Goal: Task Accomplishment & Management: Use online tool/utility

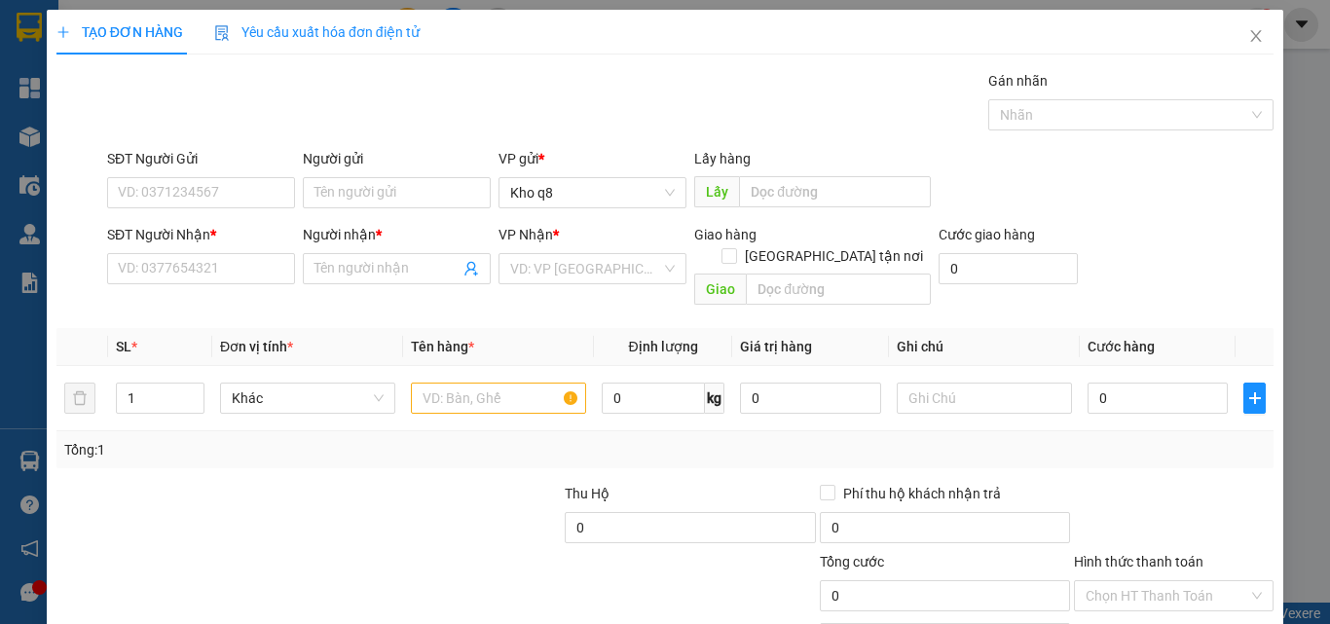
click at [357, 258] on input "Người nhận *" at bounding box center [387, 268] width 145 height 21
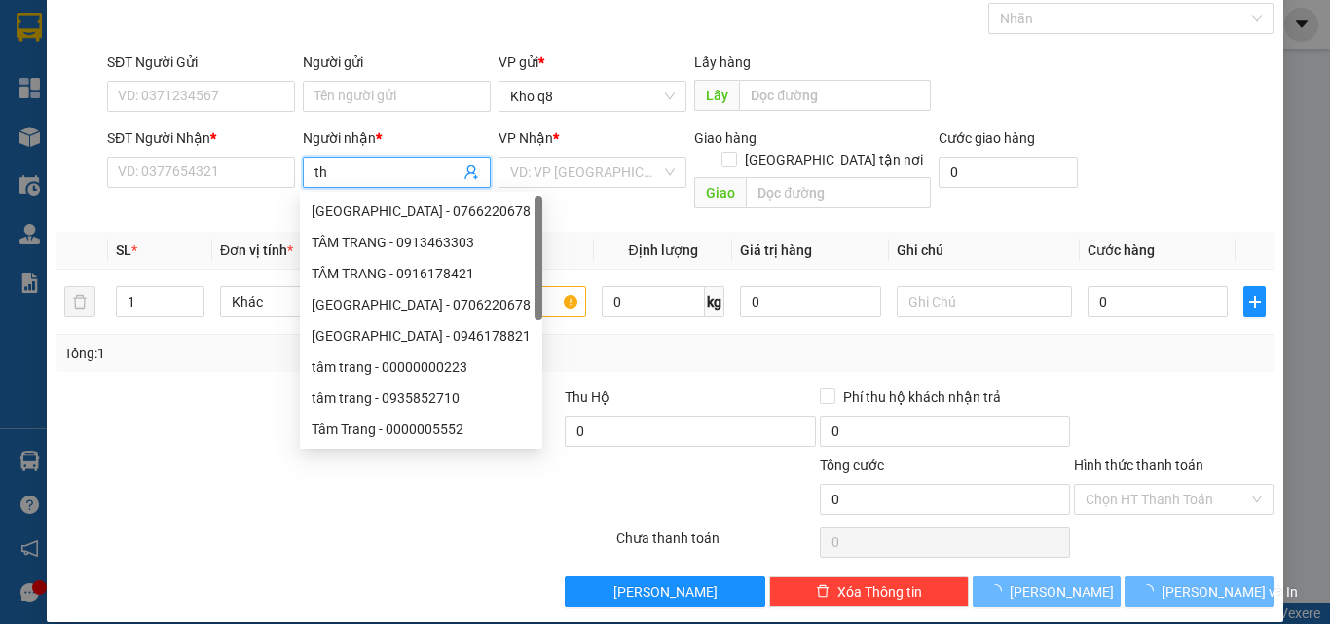
paste input "ảo"
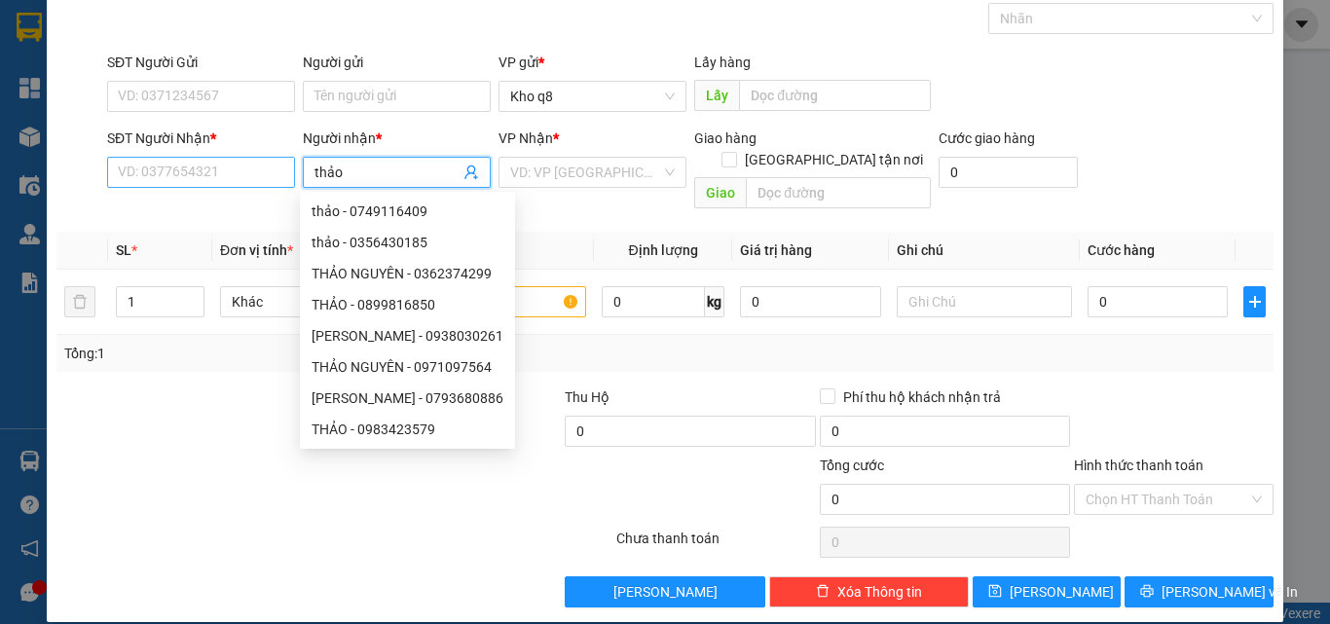
type input "thảo"
click at [207, 169] on input "SĐT Người Nhận *" at bounding box center [201, 172] width 188 height 31
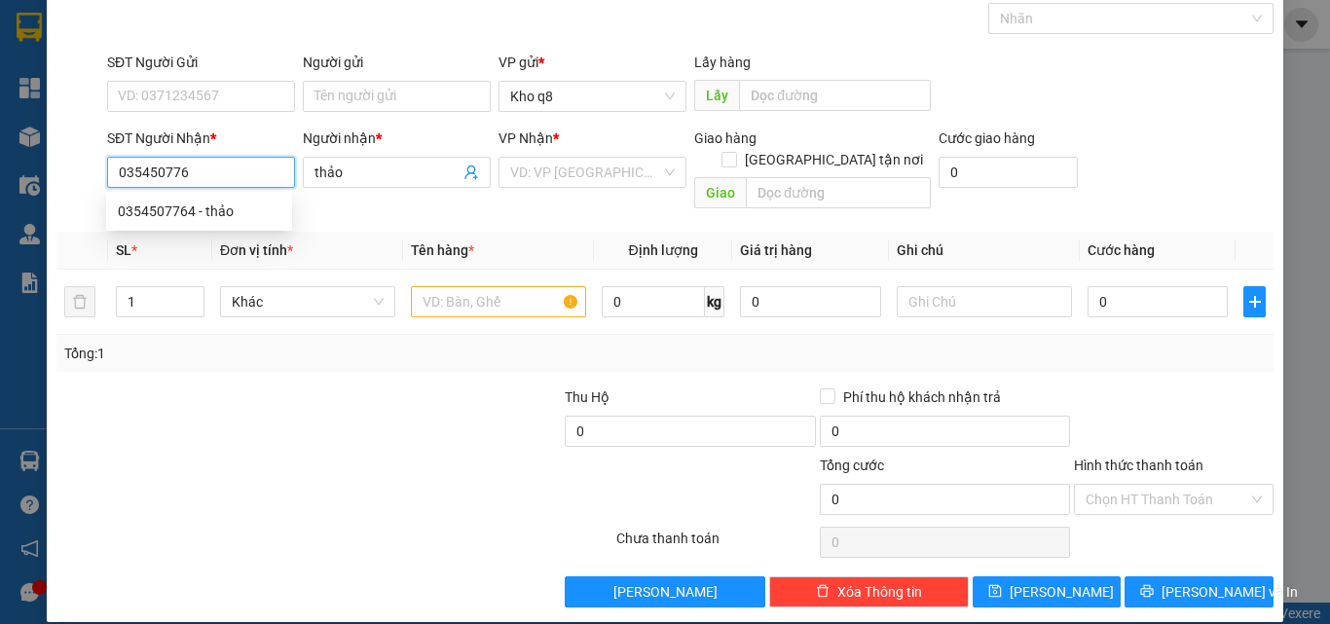
type input "0354507761"
click at [152, 212] on div "0354507761 - Thảo" at bounding box center [199, 211] width 163 height 21
type input "Thảo"
type input "0354507761"
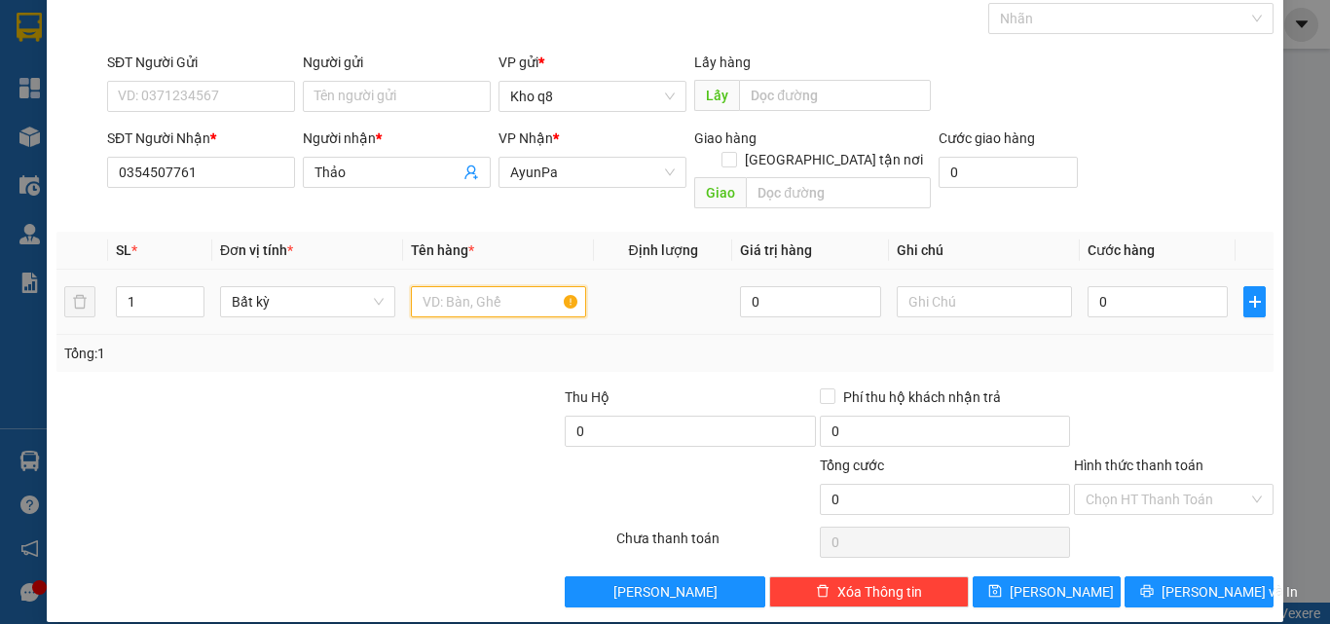
click at [464, 286] on input "text" at bounding box center [498, 301] width 175 height 31
paste input "ục"
paste input "đ"
type input "1 cục đen"
click at [1148, 286] on input "0" at bounding box center [1158, 301] width 140 height 31
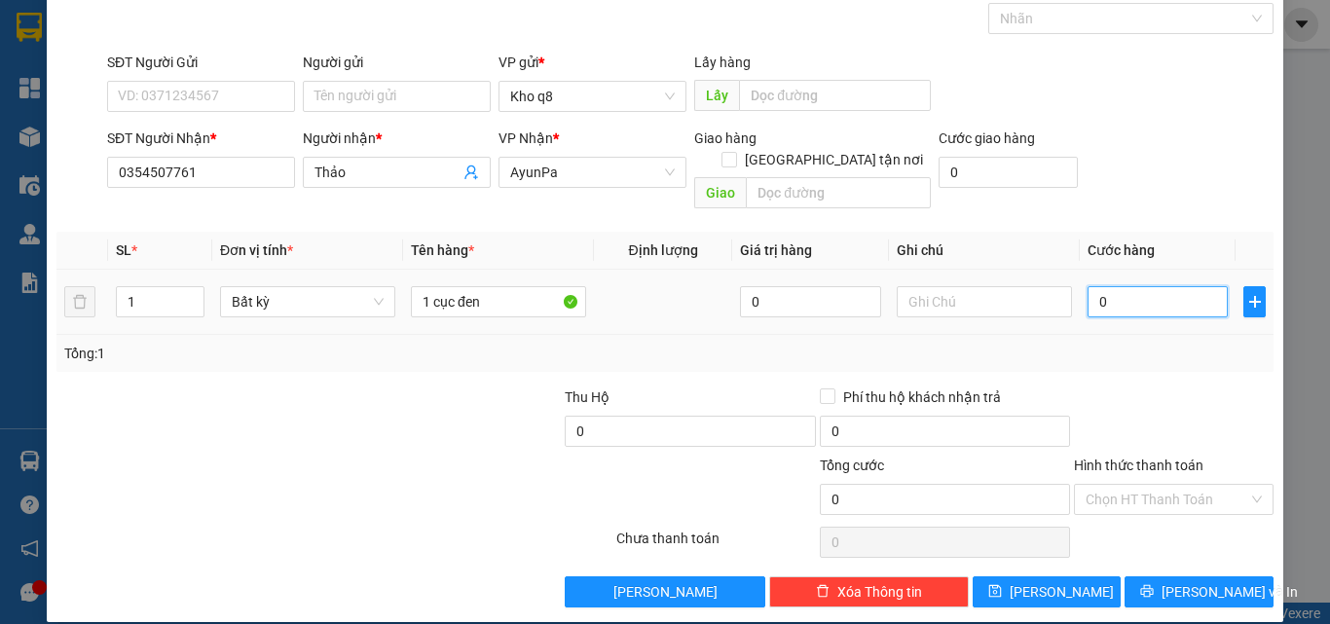
type input "8"
type input "80"
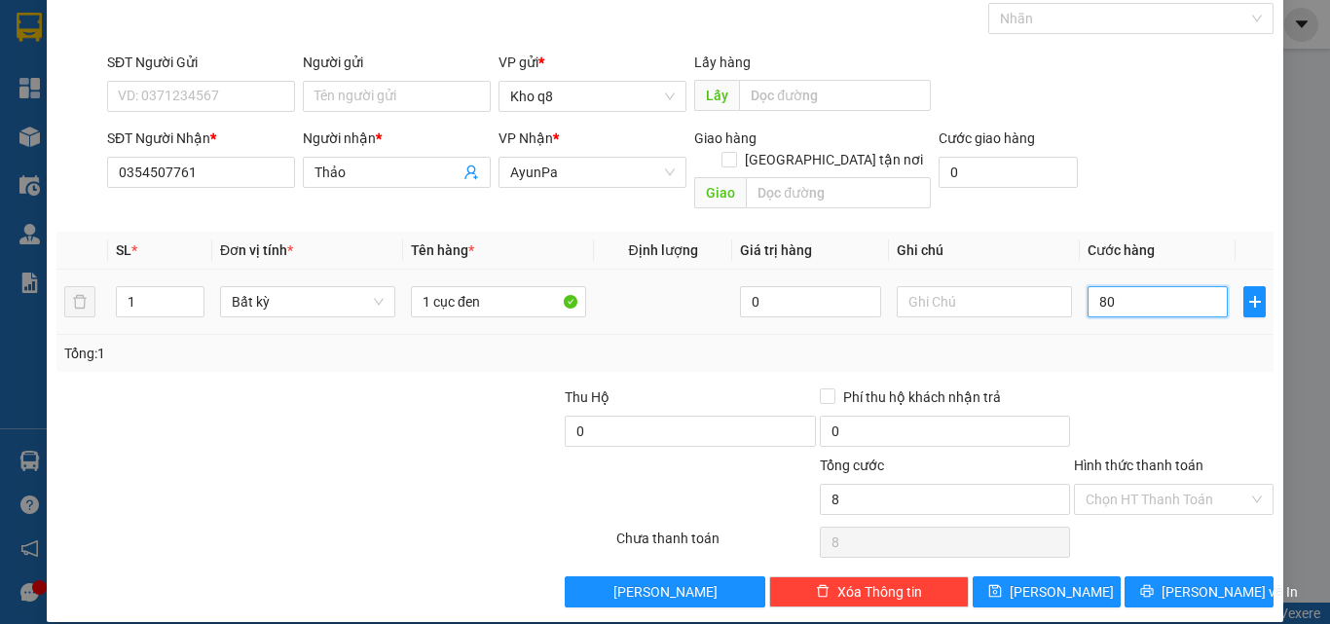
type input "80"
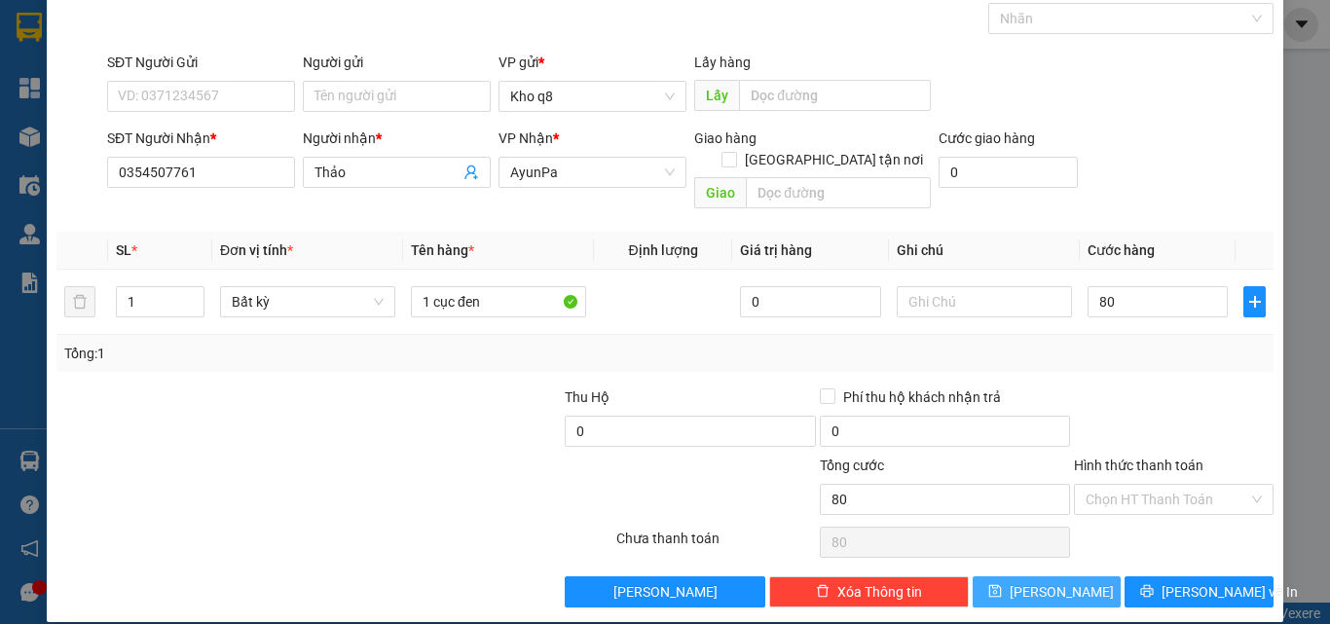
click at [1054, 581] on span "[PERSON_NAME]" at bounding box center [1062, 591] width 104 height 21
type input "80.000"
type input "0"
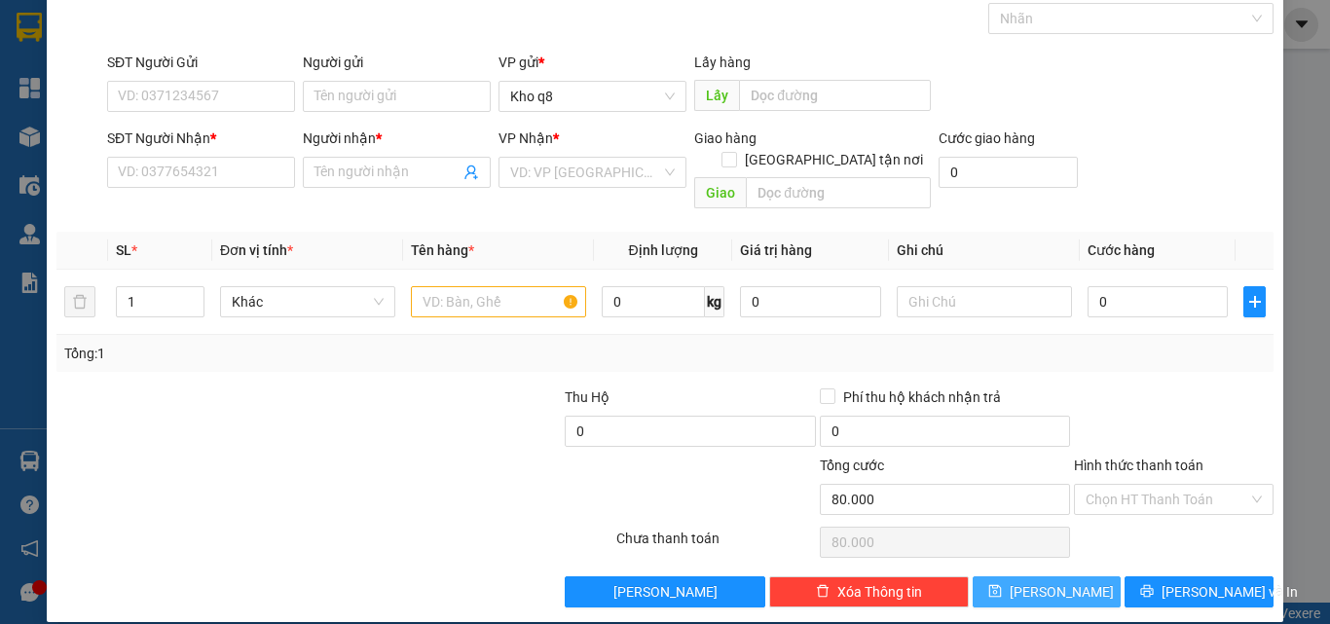
type input "0"
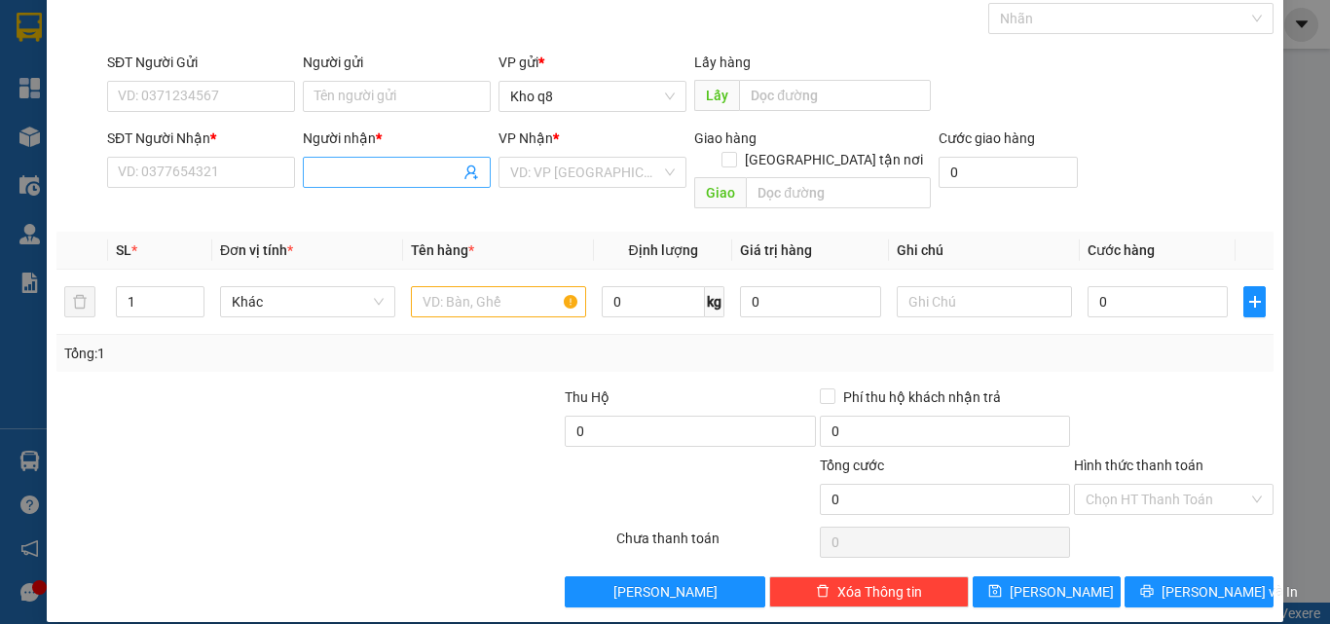
click at [392, 173] on input "Người nhận *" at bounding box center [387, 172] width 145 height 21
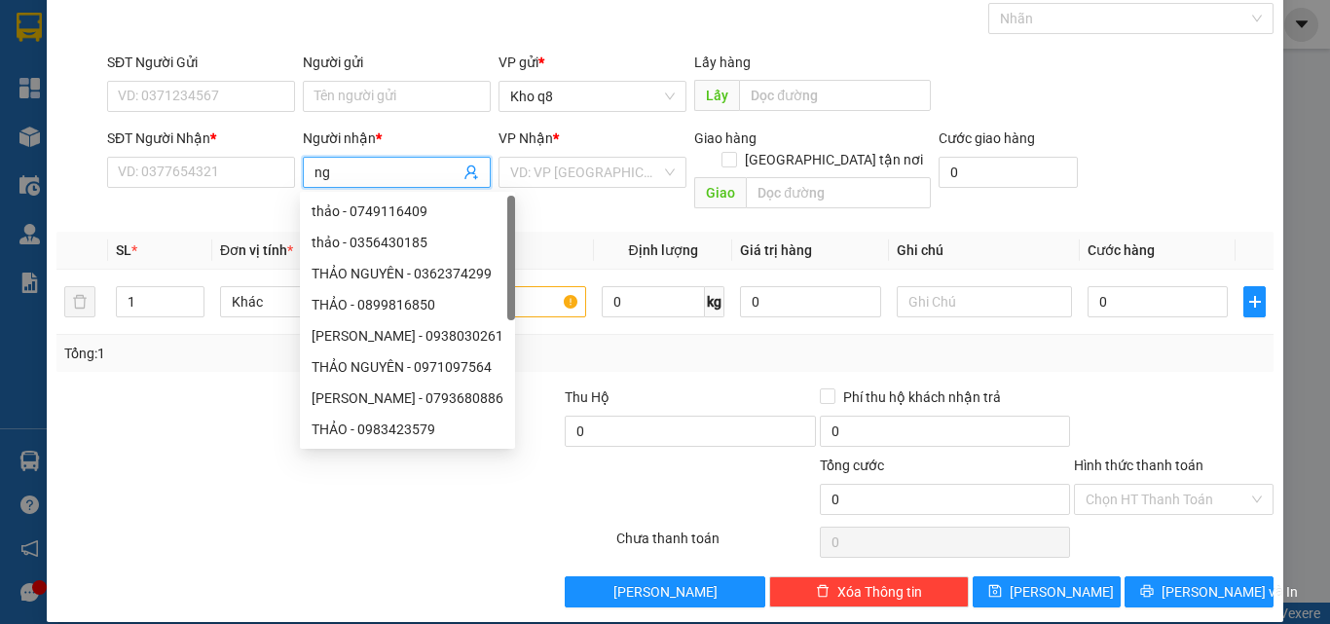
paste input "â"
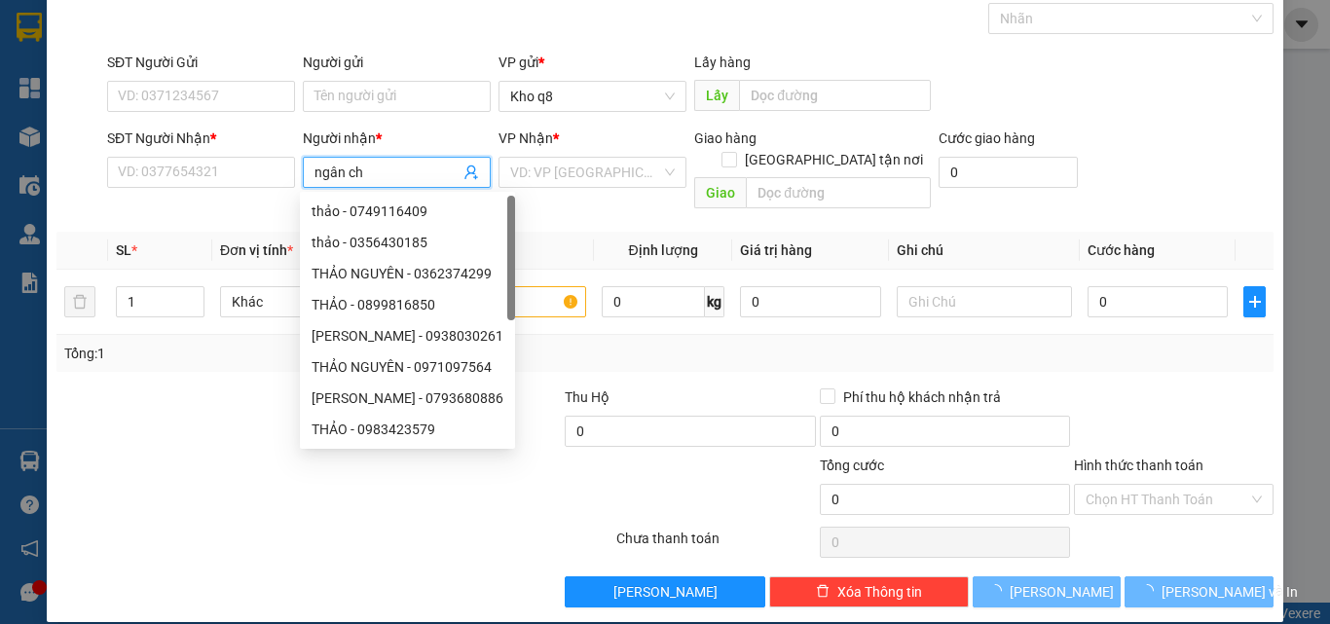
paste input "ô"
paste input "ốt"
type input "ngân chốt"
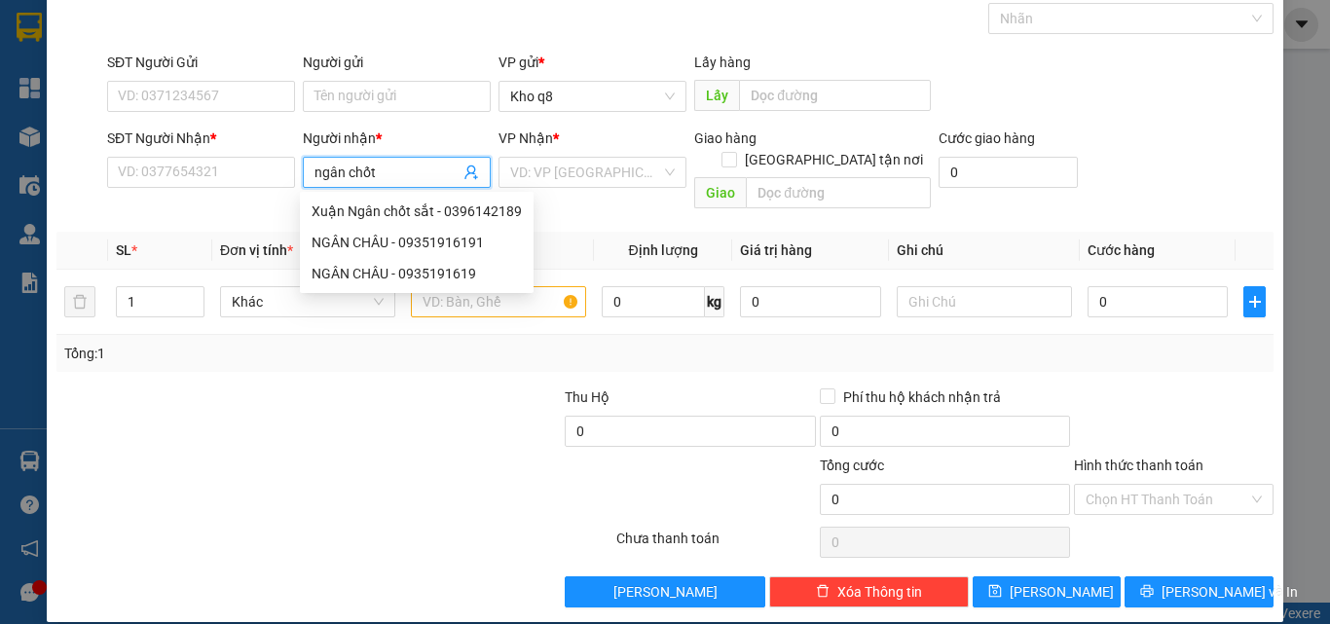
click at [441, 211] on div "Xuận Ngân chốt sắt - 0396142189" at bounding box center [417, 211] width 210 height 21
type input "0396142189"
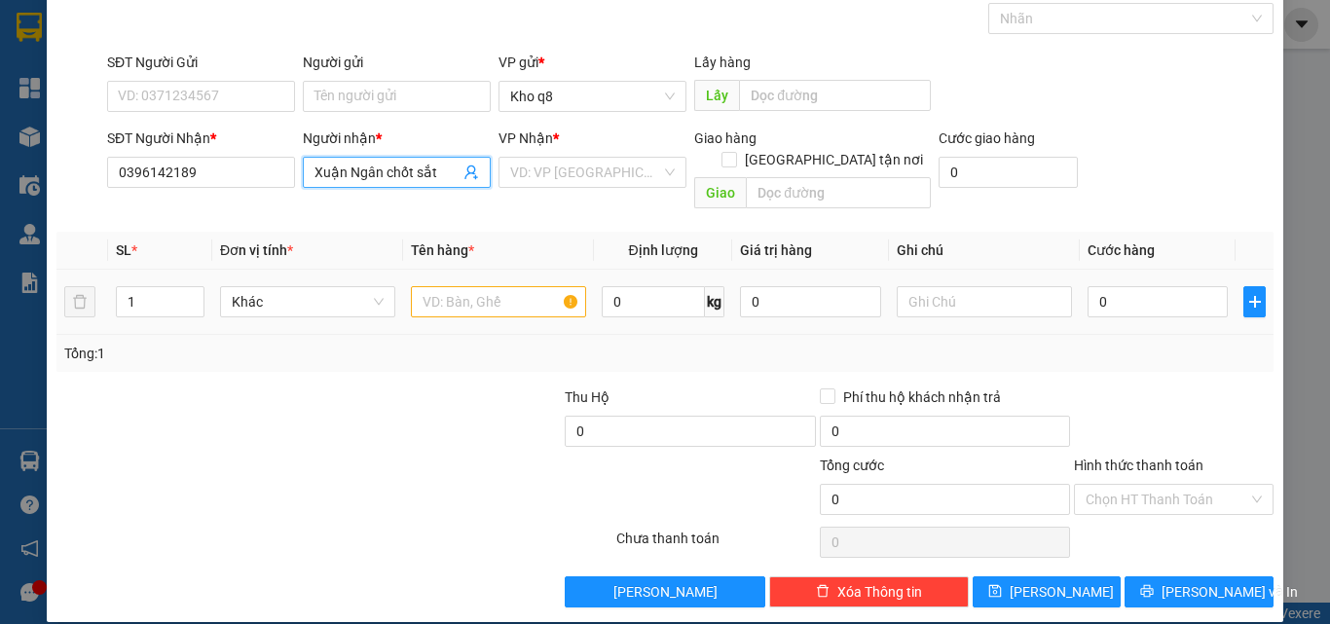
type input "Xuận Ngân chốt sắt"
click at [426, 286] on input "text" at bounding box center [498, 301] width 175 height 31
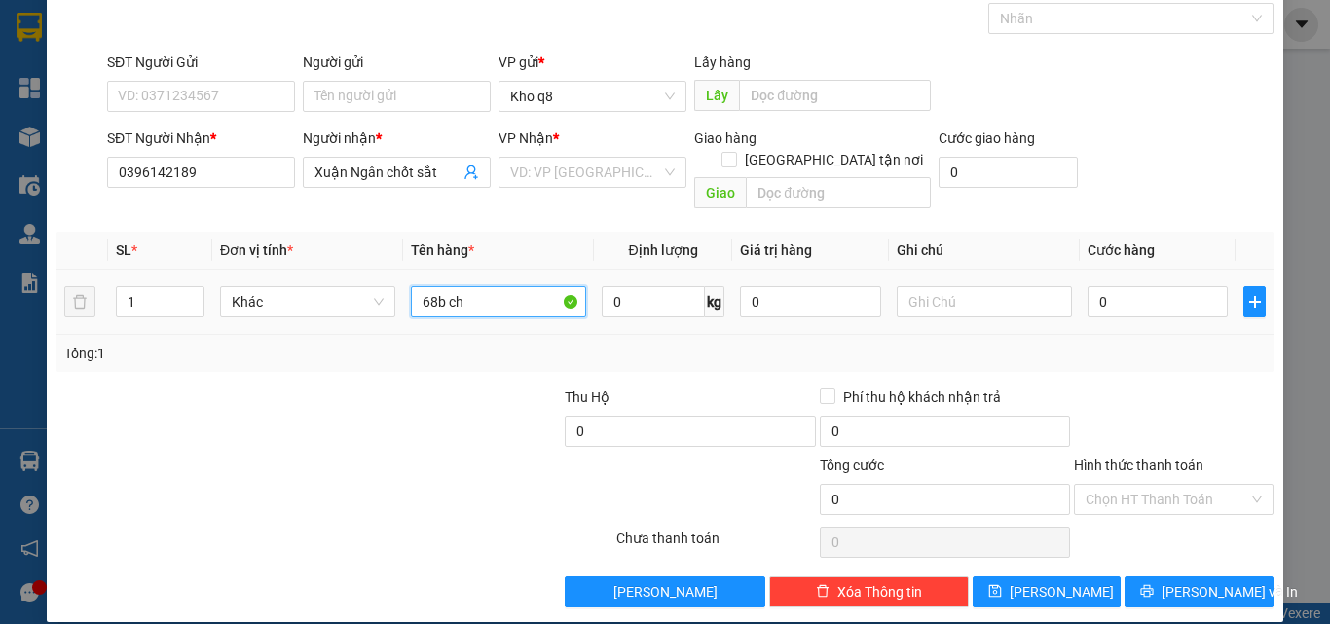
paste input "ô"
paste input "ố"
paste input "ă"
paste input "ắt"
type input "68b chốt sắt"
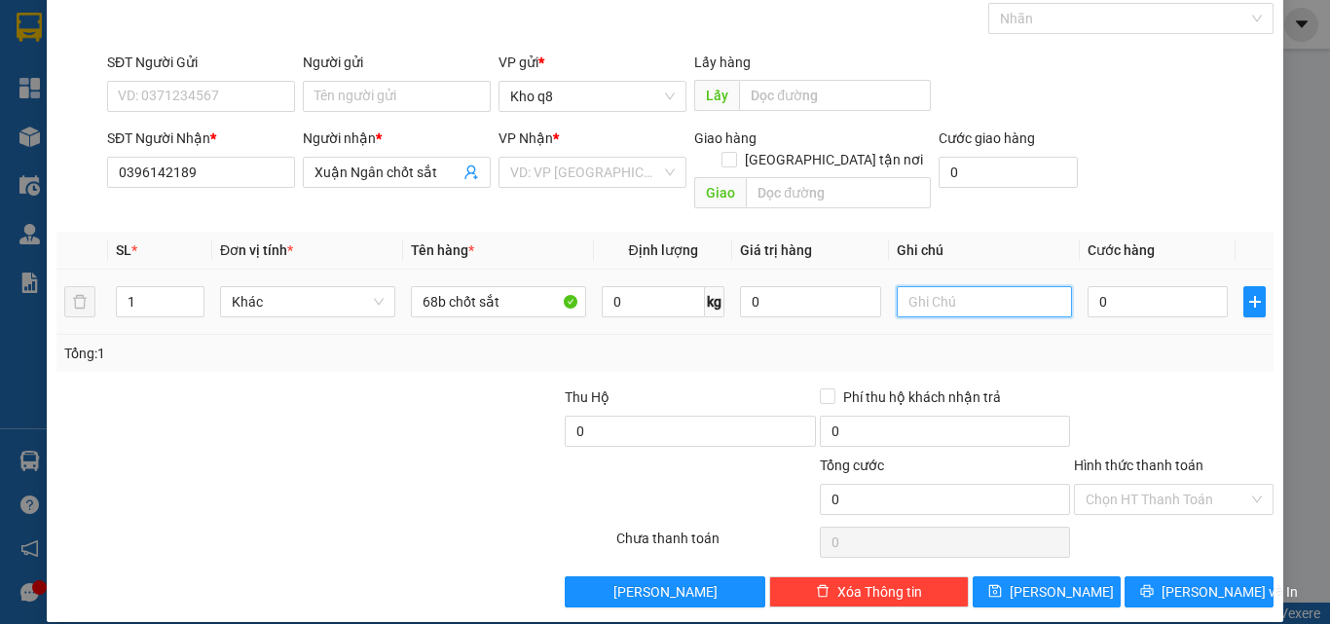
click at [919, 286] on input "text" at bounding box center [984, 301] width 175 height 31
type input "2040kg*1300"
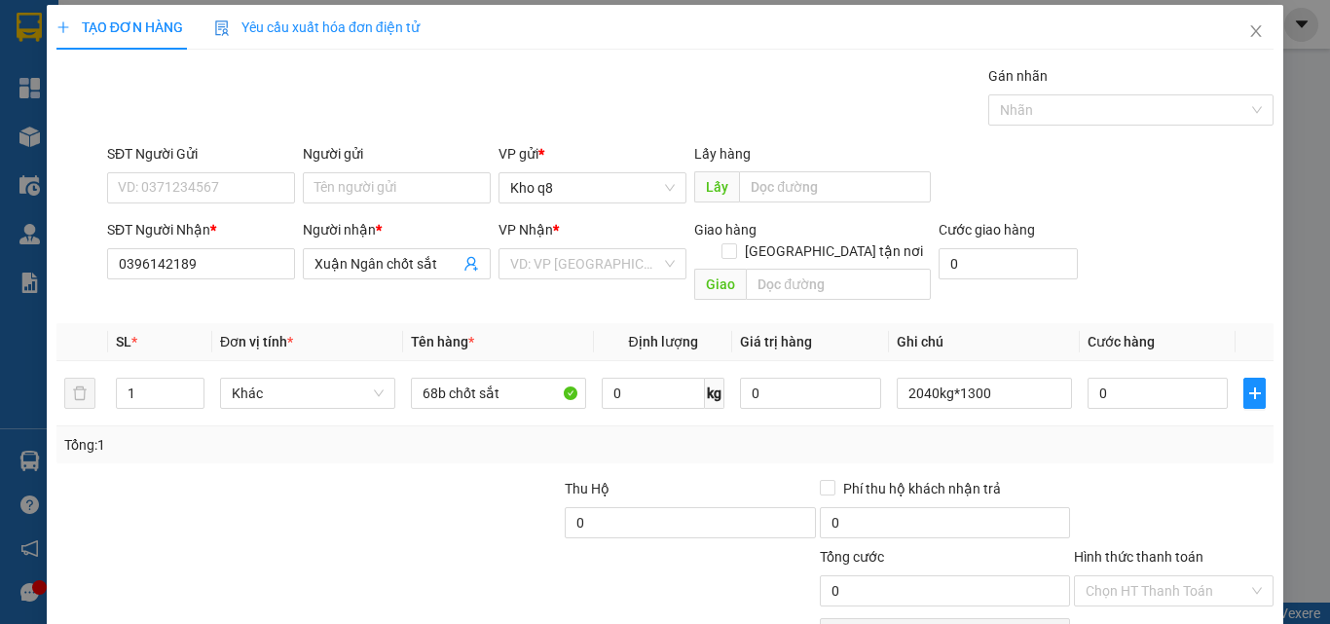
scroll to position [0, 0]
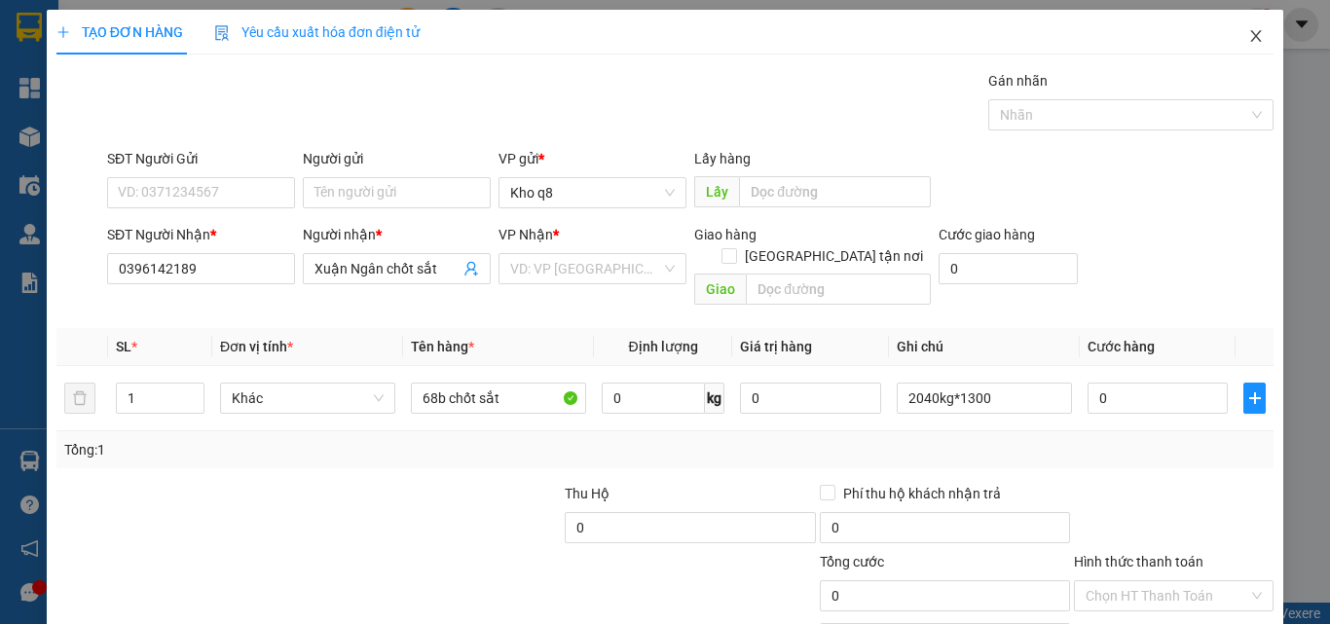
click at [1248, 38] on icon "close" at bounding box center [1256, 36] width 16 height 16
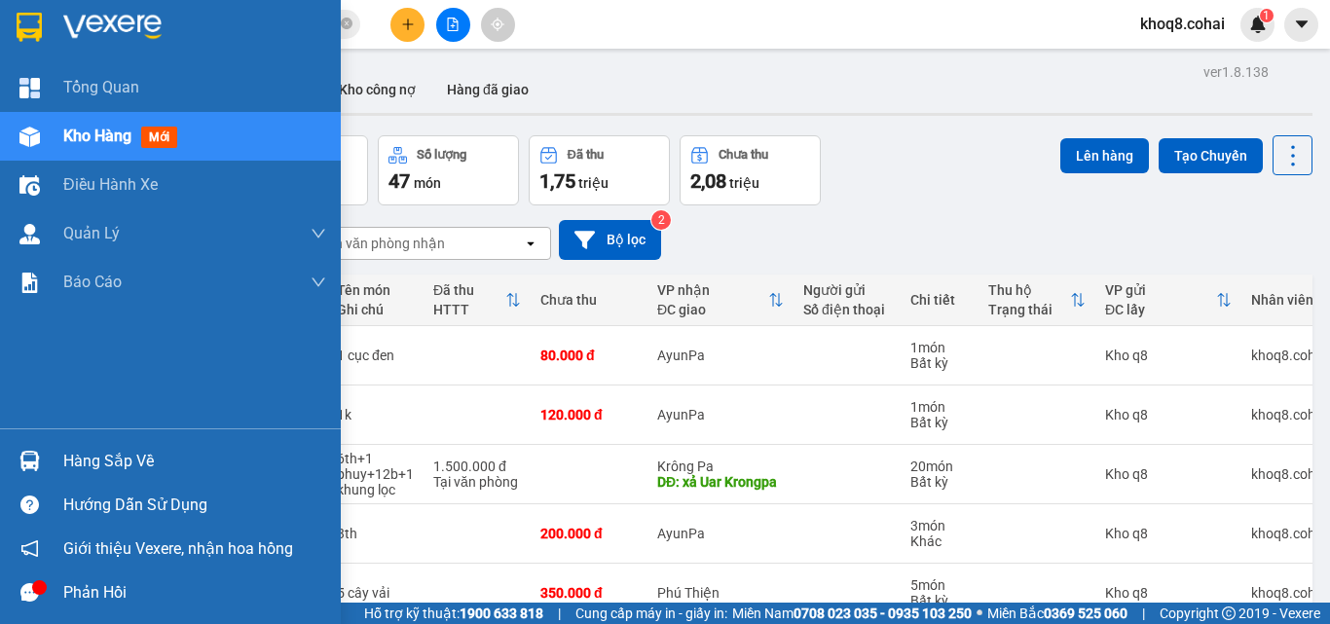
click at [103, 136] on span "Kho hàng" at bounding box center [97, 136] width 68 height 19
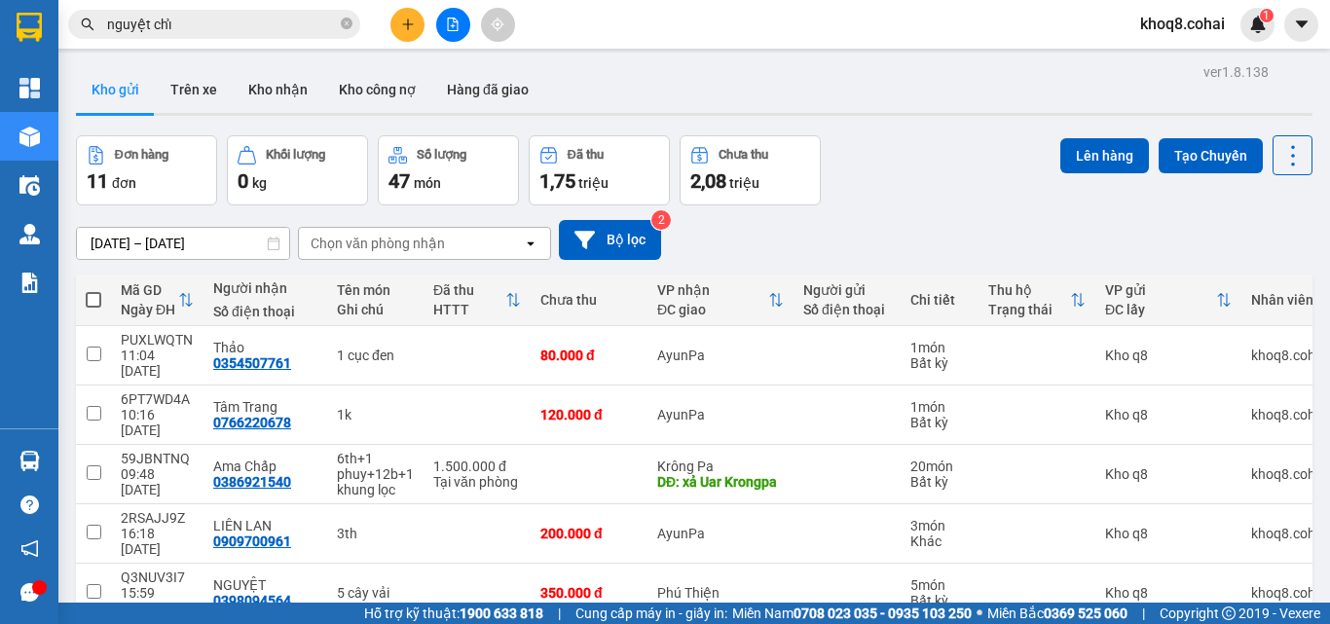
click at [94, 296] on span at bounding box center [94, 300] width 16 height 16
click at [93, 290] on input "checkbox" at bounding box center [93, 290] width 0 height 0
checkbox input "true"
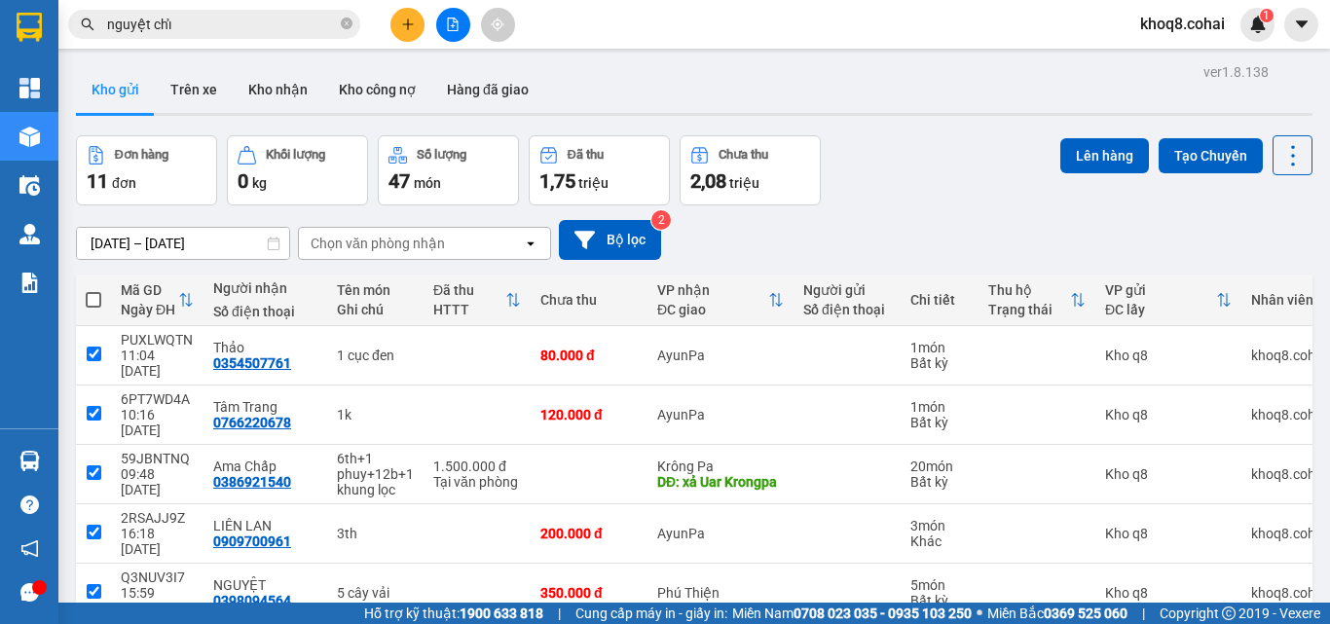
checkbox input "true"
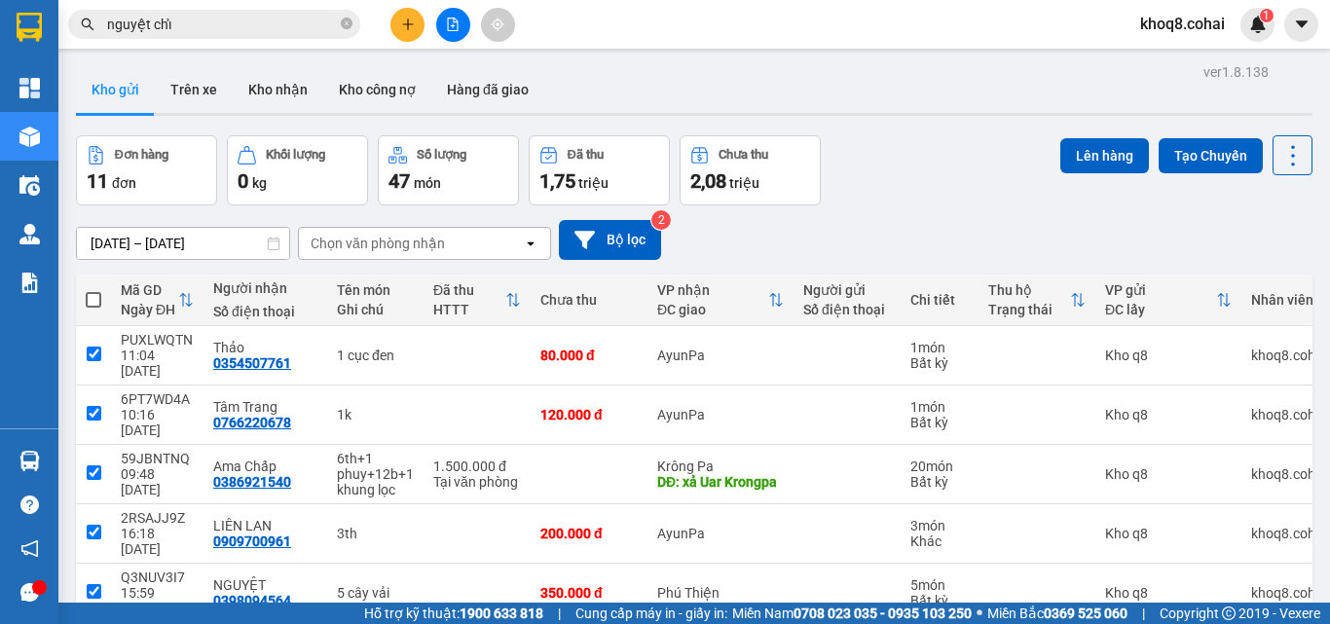
checkbox input "true"
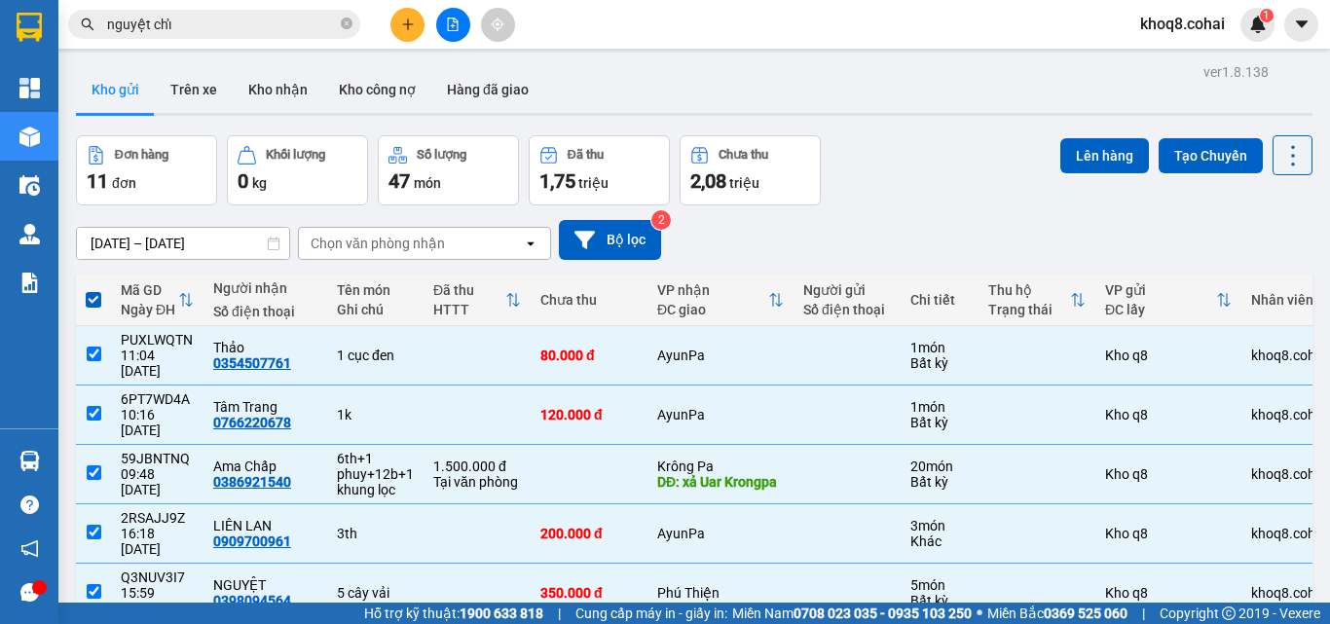
scroll to position [30, 0]
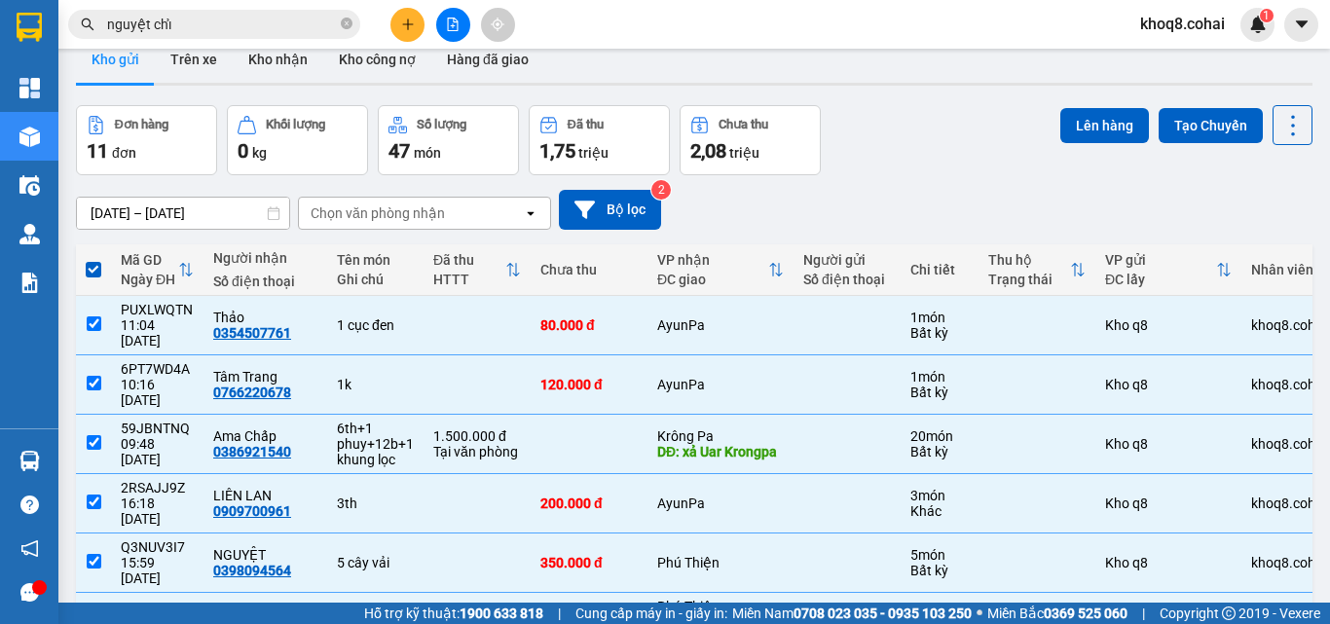
drag, startPoint x: 1309, startPoint y: 276, endPoint x: 1303, endPoint y: 422, distance: 146.2
click at [1304, 333] on main "ver 1.8.138 Kho gửi Trên xe Kho nhận Kho công nợ Hàng đã giao Đơn hàng 11 đơn K…" at bounding box center [665, 301] width 1330 height 603
click at [1303, 410] on div "ver 1.8.138 Kho gửi Trên xe Kho nhận Kho công nợ Hàng đã giao Đơn hàng 11 đơn K…" at bounding box center [694, 531] width 1252 height 1007
click at [1303, 529] on div "ver 1.8.138 Kho gửi Trên xe Kho nhận Kho công nợ Hàng đã giao Đơn hàng 11 đơn K…" at bounding box center [694, 531] width 1252 height 1007
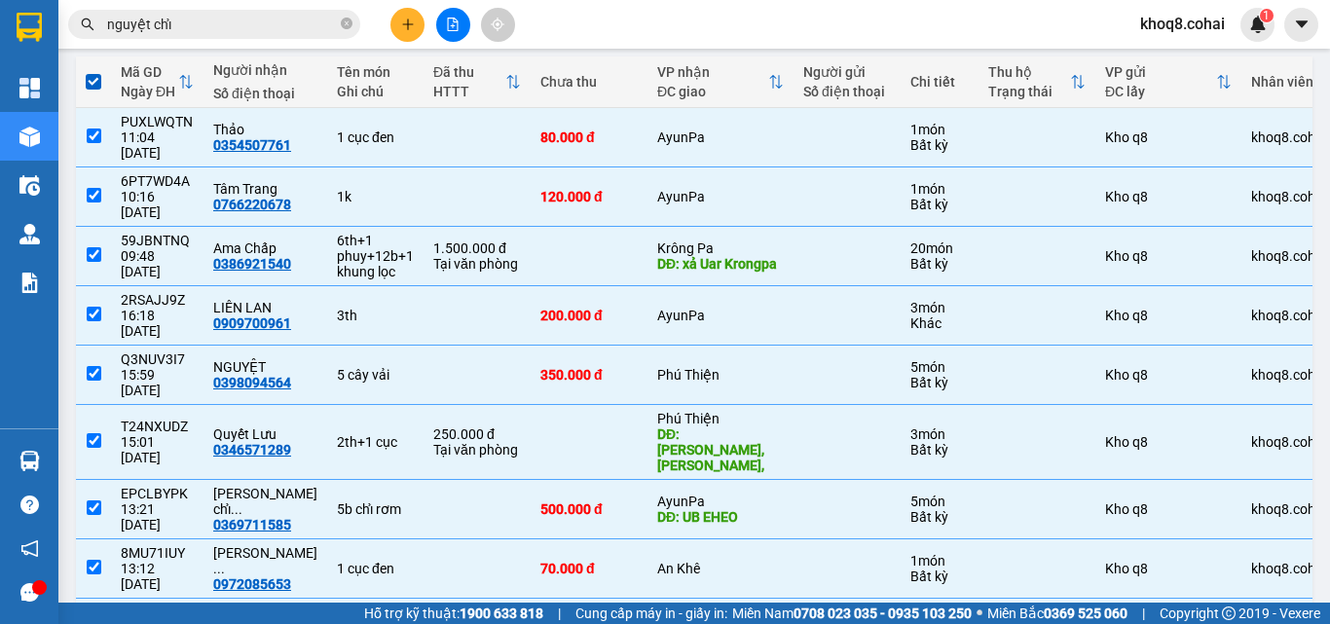
scroll to position [309, 0]
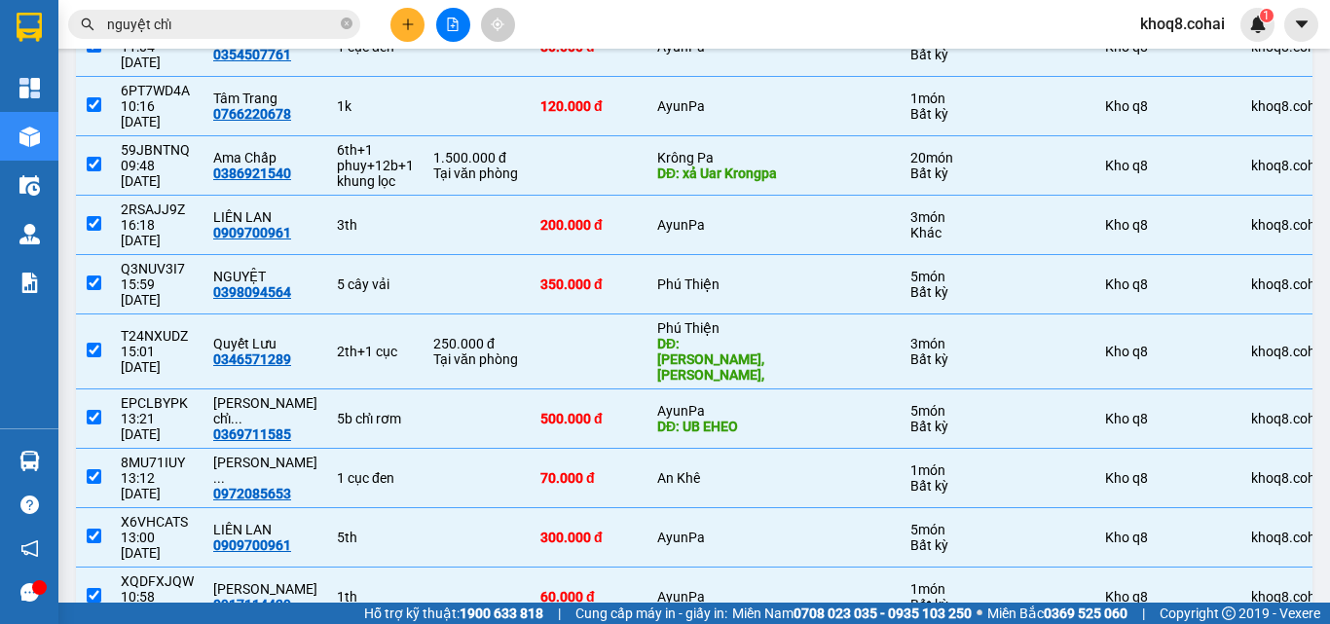
checkbox input "false"
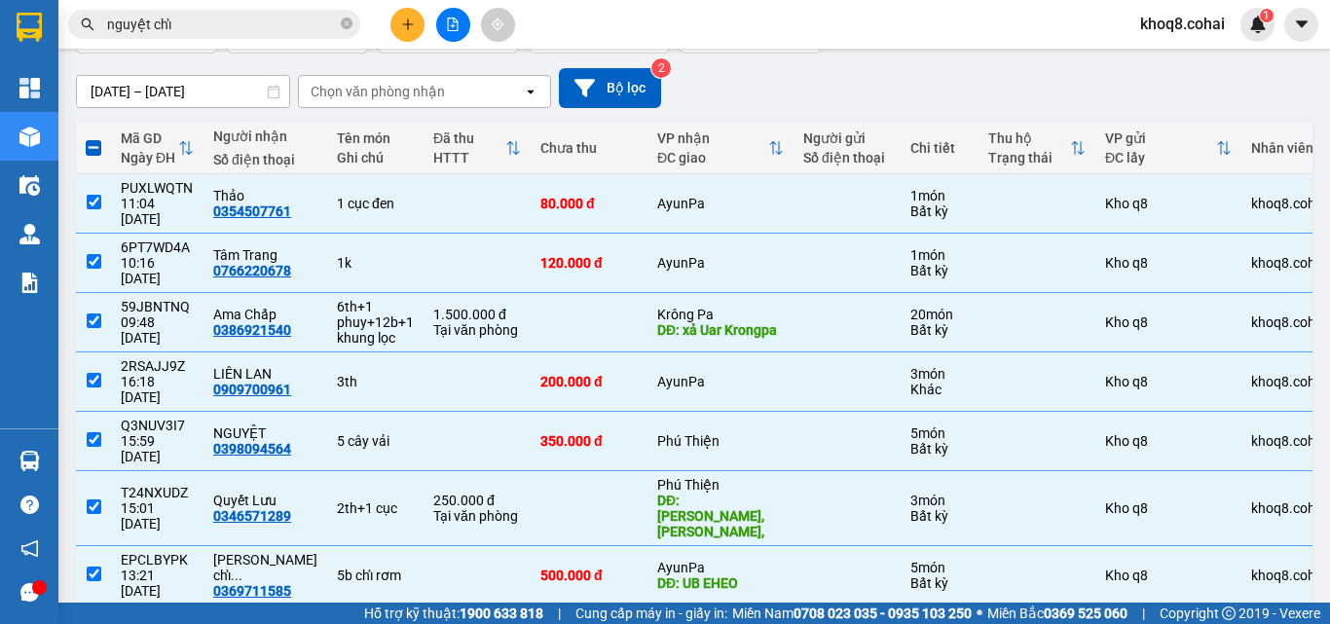
scroll to position [149, 0]
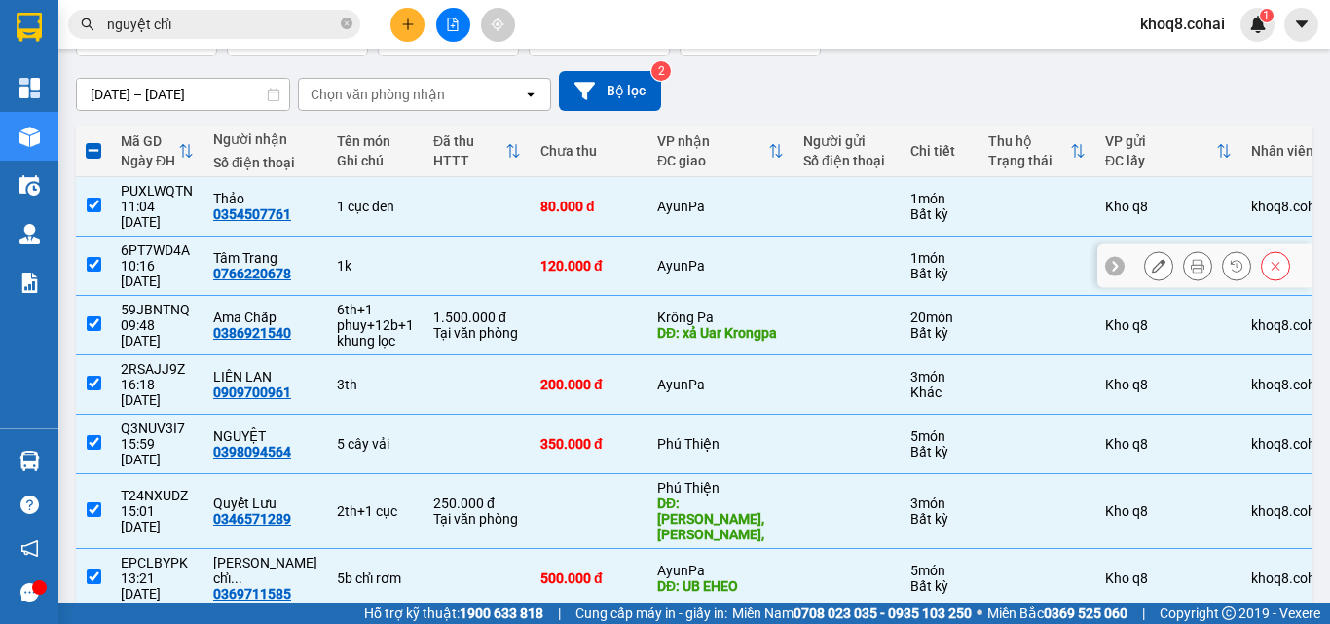
click at [94, 257] on input "checkbox" at bounding box center [94, 264] width 15 height 15
checkbox input "false"
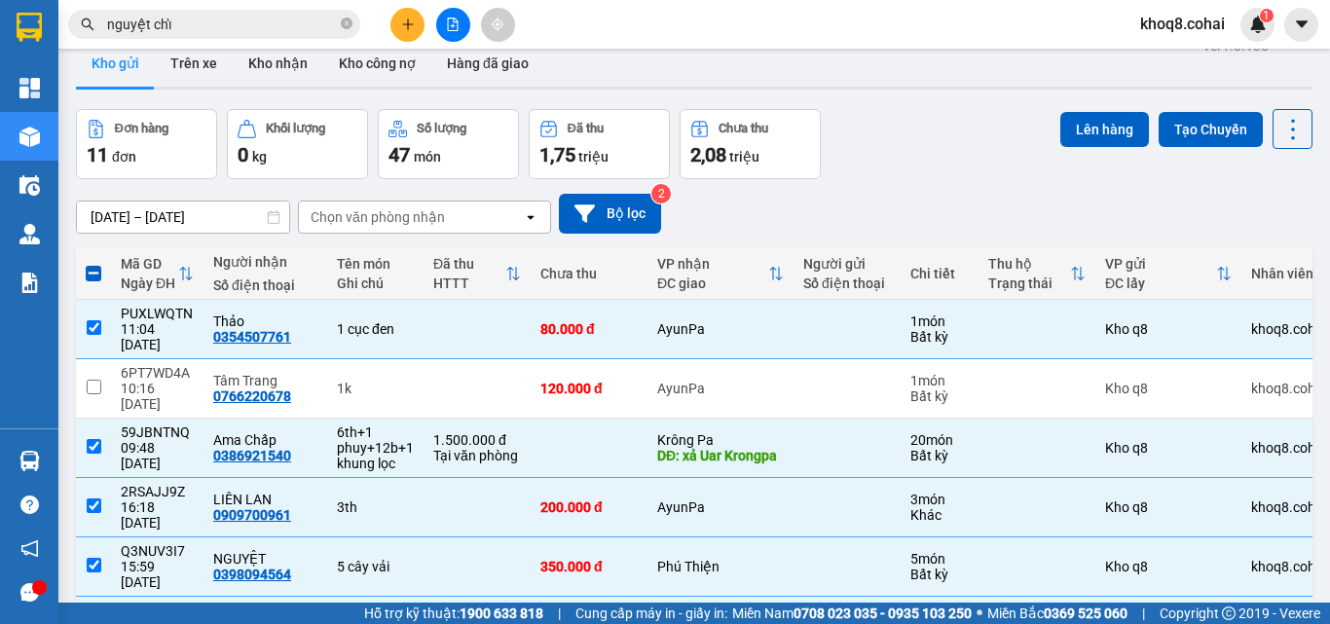
scroll to position [11, 0]
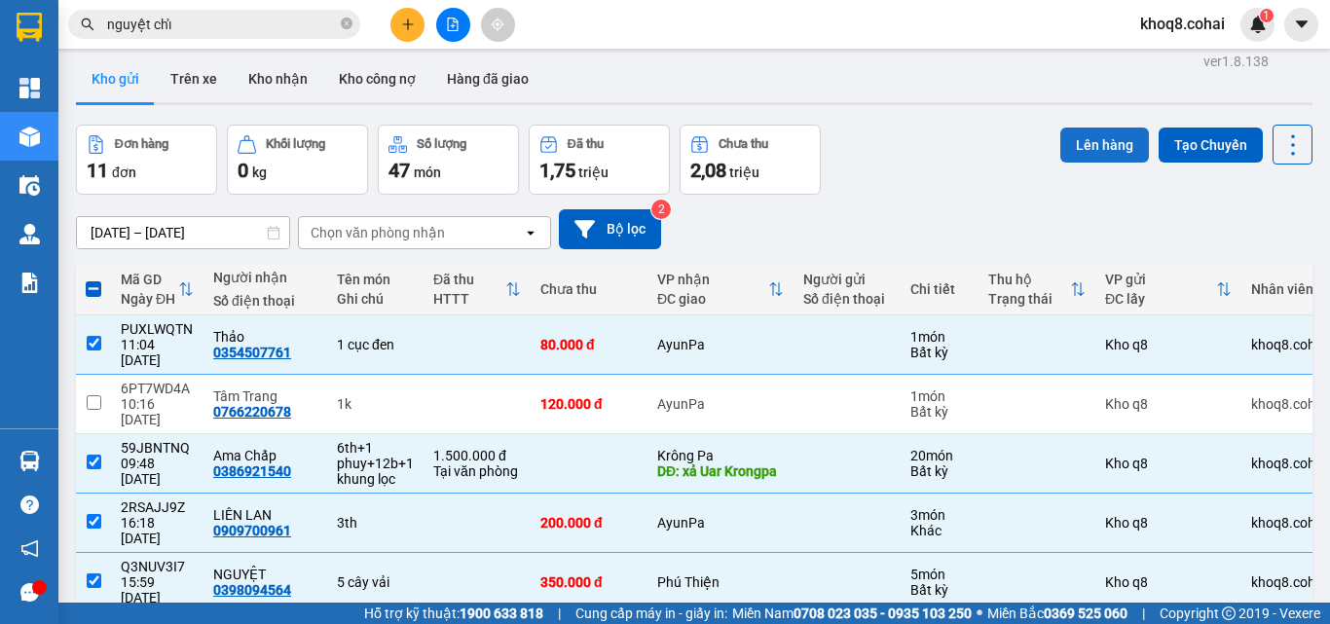
click at [1117, 146] on button "Lên hàng" at bounding box center [1104, 145] width 89 height 35
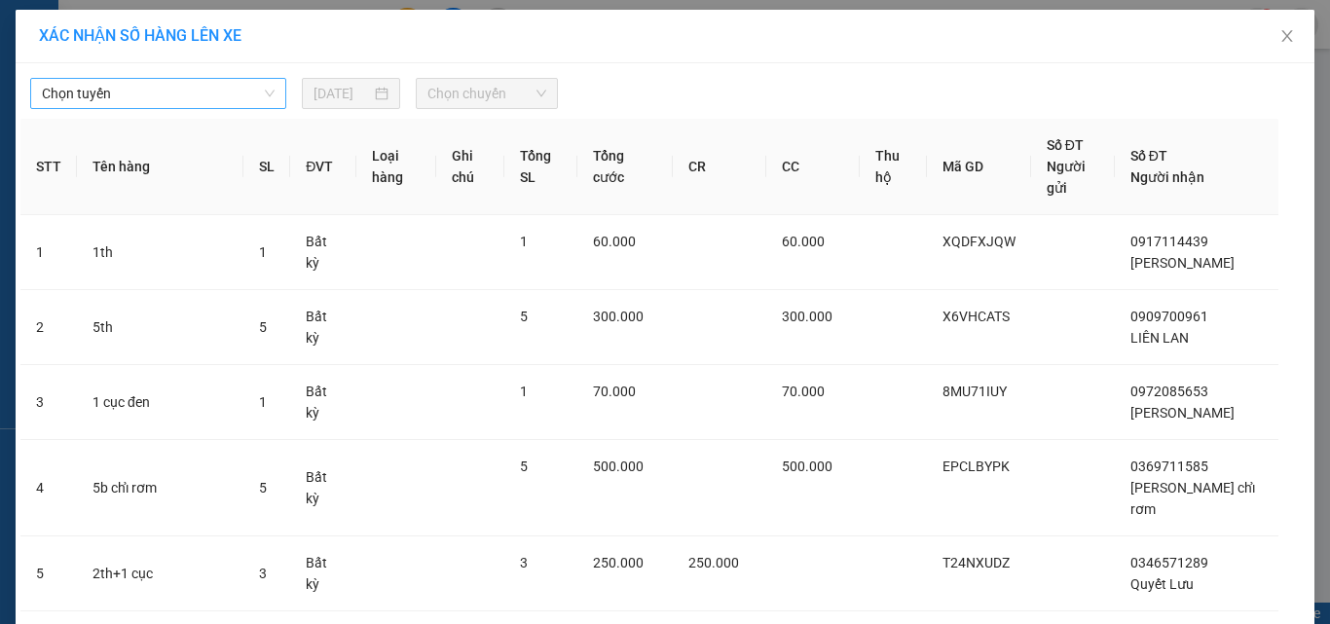
click at [113, 96] on span "Chọn tuyến" at bounding box center [158, 93] width 233 height 29
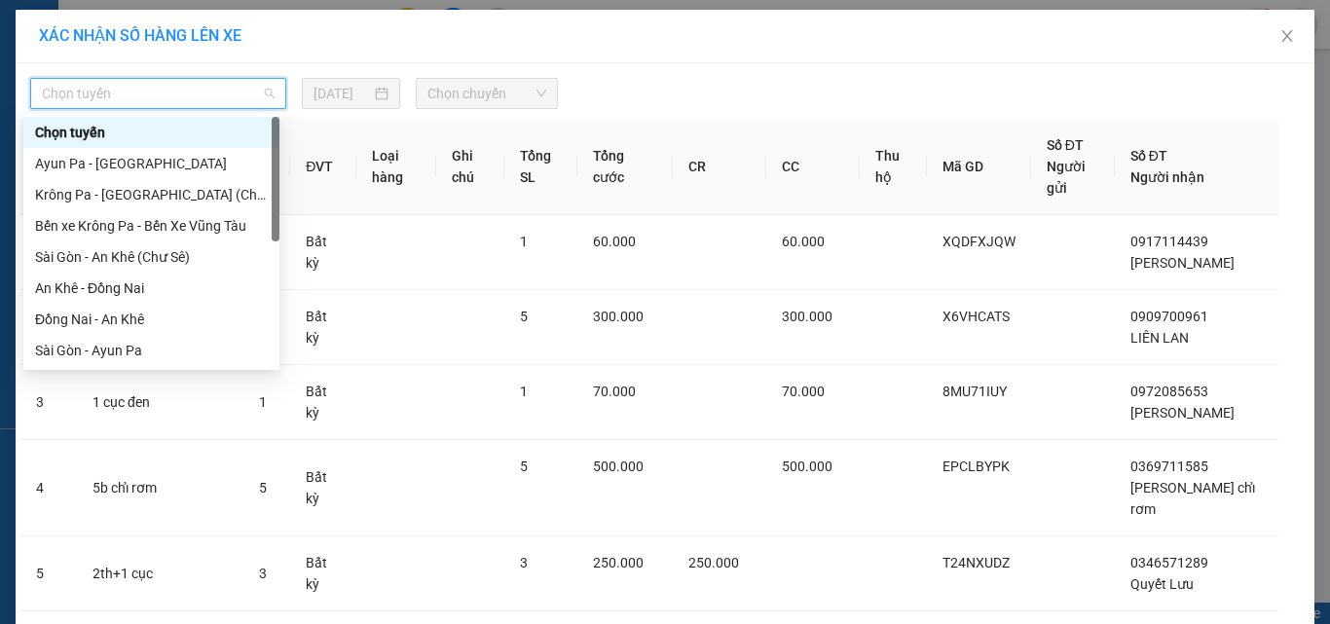
click at [278, 149] on div at bounding box center [276, 179] width 8 height 125
drag, startPoint x: 278, startPoint y: 149, endPoint x: 277, endPoint y: 162, distance: 12.7
click at [277, 150] on div at bounding box center [276, 179] width 8 height 125
drag, startPoint x: 277, startPoint y: 162, endPoint x: 277, endPoint y: 187, distance: 25.3
click at [277, 171] on div at bounding box center [276, 179] width 8 height 125
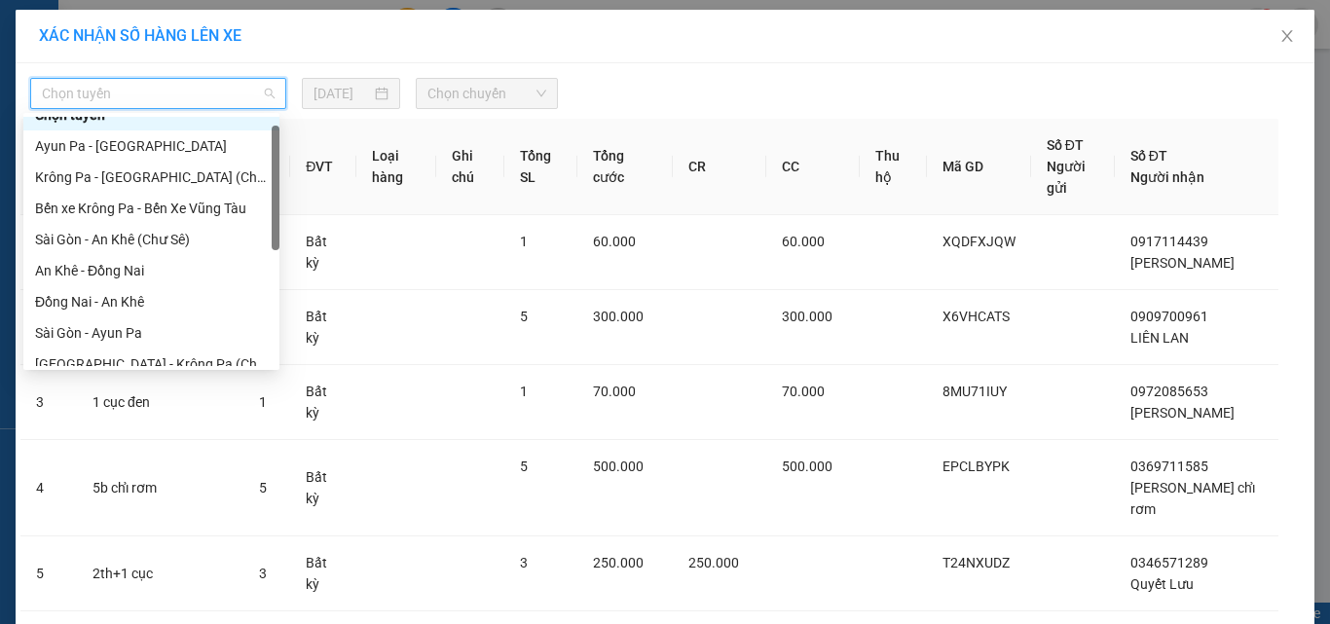
click at [272, 267] on div at bounding box center [276, 241] width 8 height 249
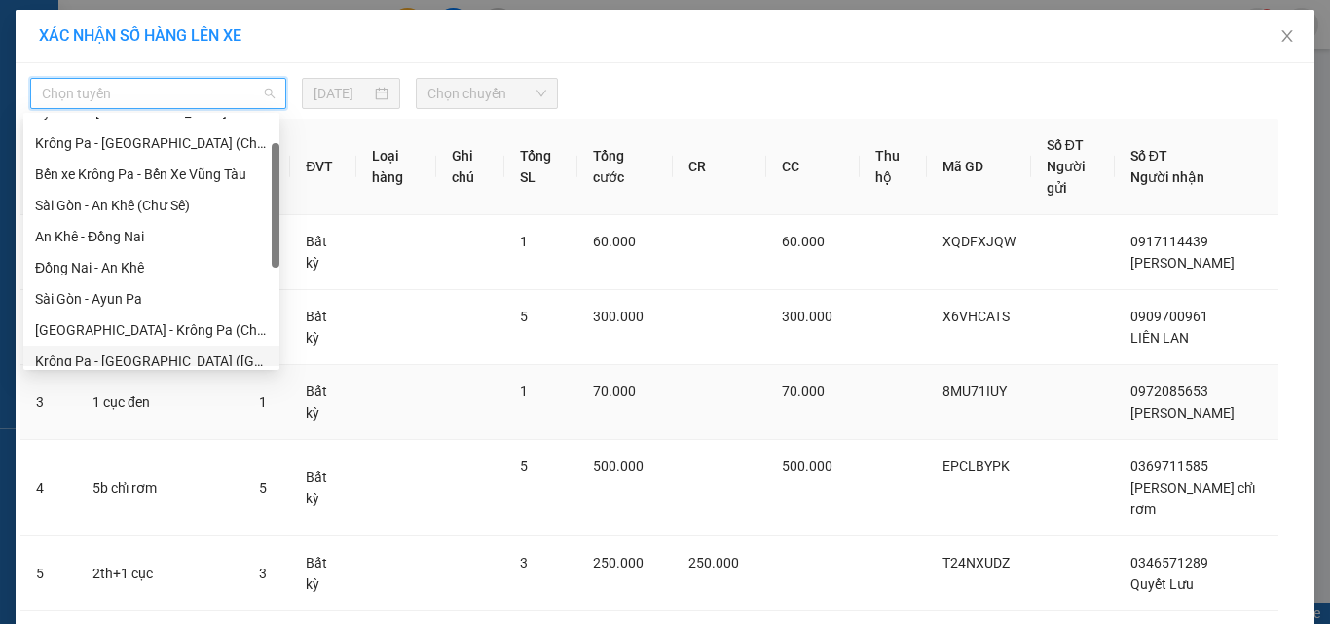
drag, startPoint x: 267, startPoint y: 304, endPoint x: 265, endPoint y: 399, distance: 95.4
click at [265, 399] on body "Kết quả tìm kiếm ( 6 ) Bộ lọc Ngày tạo đơn gần nhất Mã ĐH Trạng thái Món hàng T…" at bounding box center [665, 312] width 1330 height 624
click at [212, 90] on span "Chọn tuyến" at bounding box center [158, 93] width 233 height 29
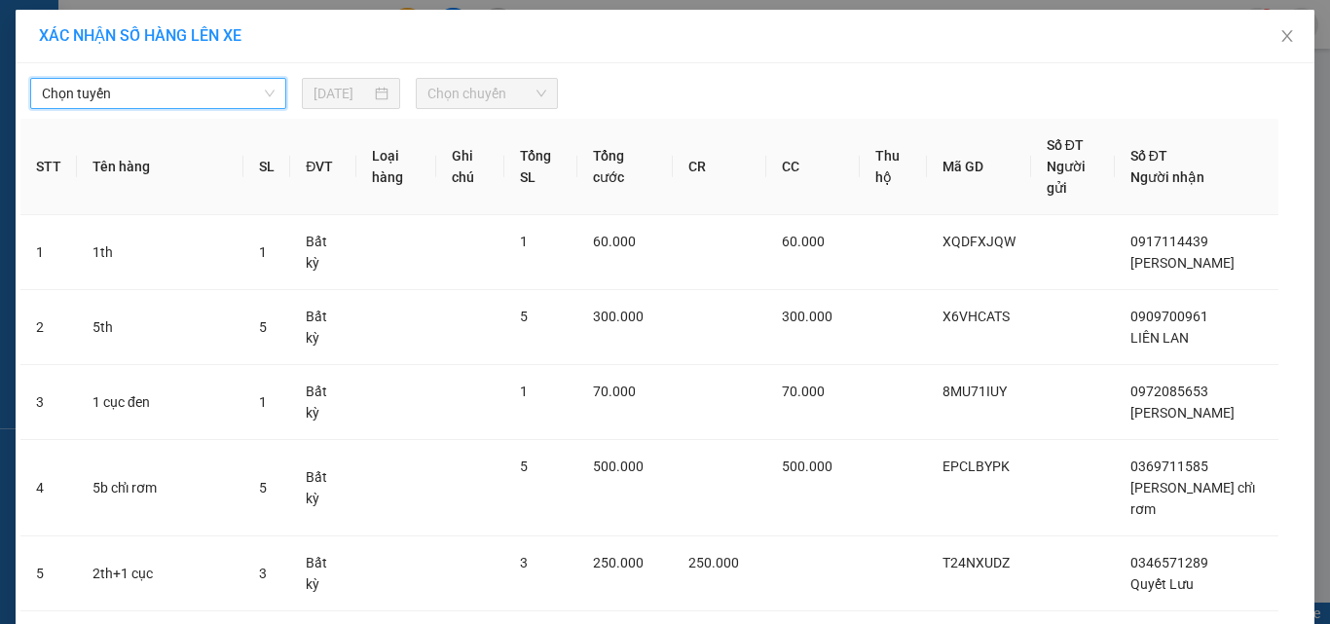
click at [212, 90] on span "Chọn tuyến" at bounding box center [158, 93] width 233 height 29
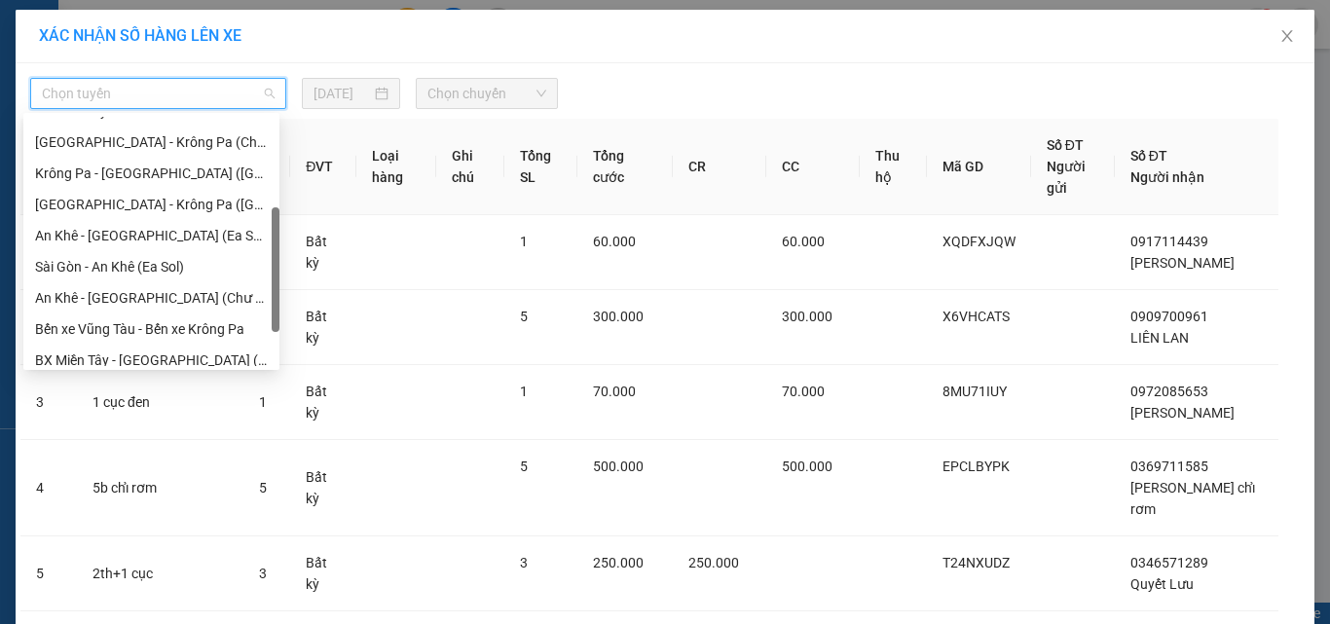
scroll to position [280, 0]
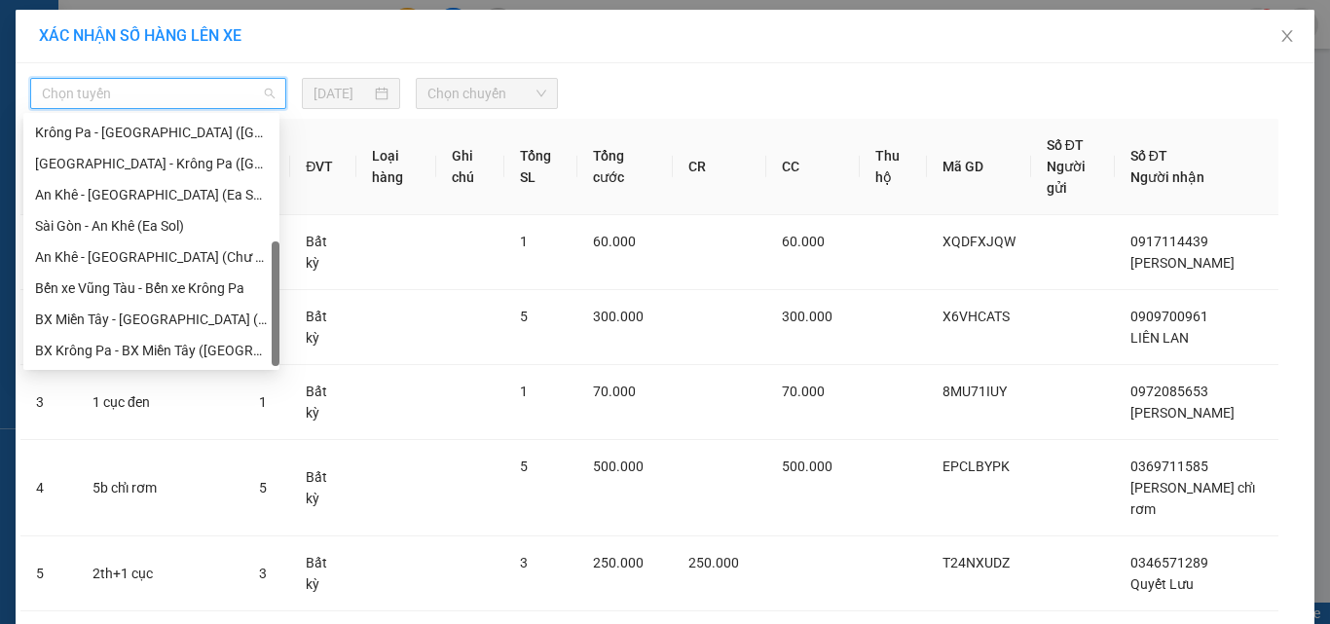
drag, startPoint x: 275, startPoint y: 169, endPoint x: 269, endPoint y: 308, distance: 138.4
click at [269, 308] on div "[GEOGRAPHIC_DATA] - [GEOGRAPHIC_DATA] ([GEOGRAPHIC_DATA]) [GEOGRAPHIC_DATA] - […" at bounding box center [151, 241] width 256 height 249
click at [113, 163] on div "[GEOGRAPHIC_DATA] - Krông Pa ([GEOGRAPHIC_DATA])" at bounding box center [151, 163] width 233 height 21
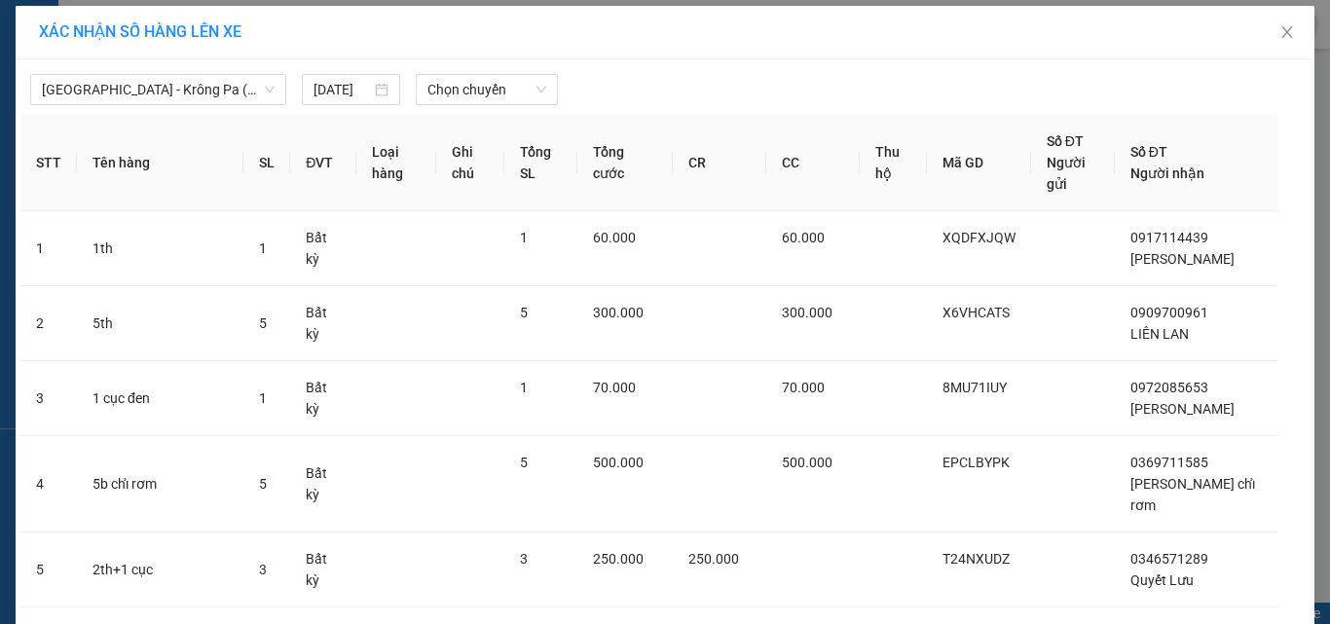
scroll to position [0, 0]
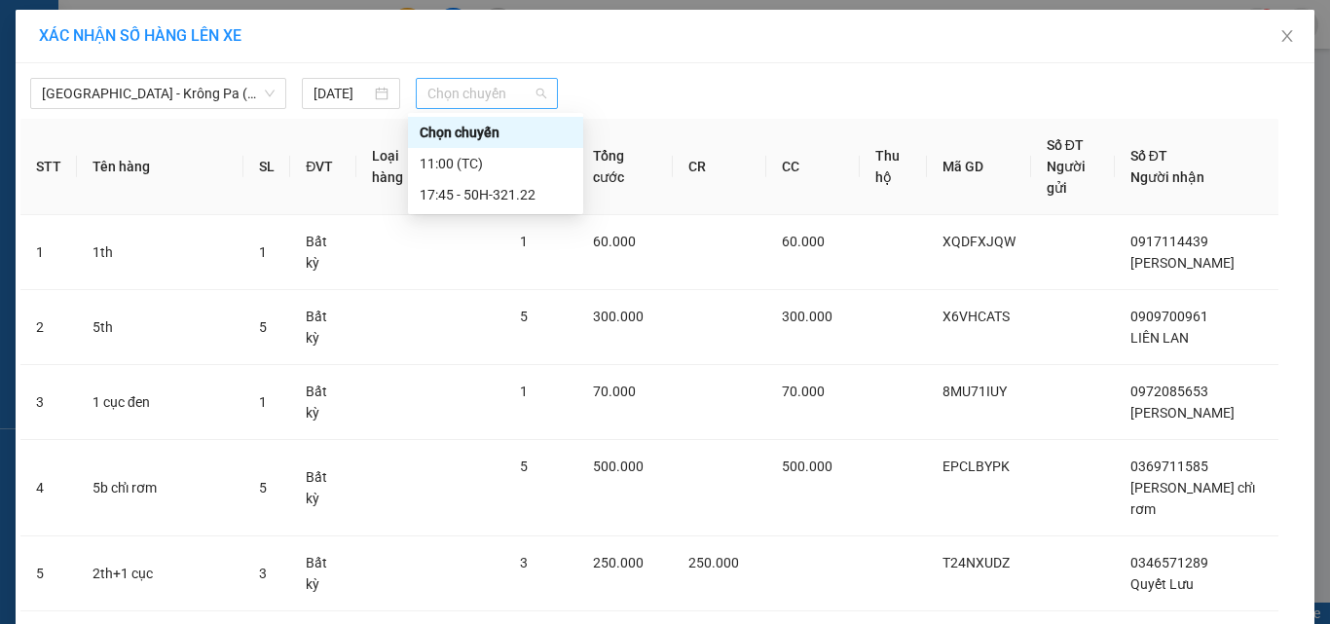
click at [465, 90] on span "Chọn chuyến" at bounding box center [487, 93] width 120 height 29
click at [468, 158] on div "11:00 (TC)" at bounding box center [496, 163] width 152 height 21
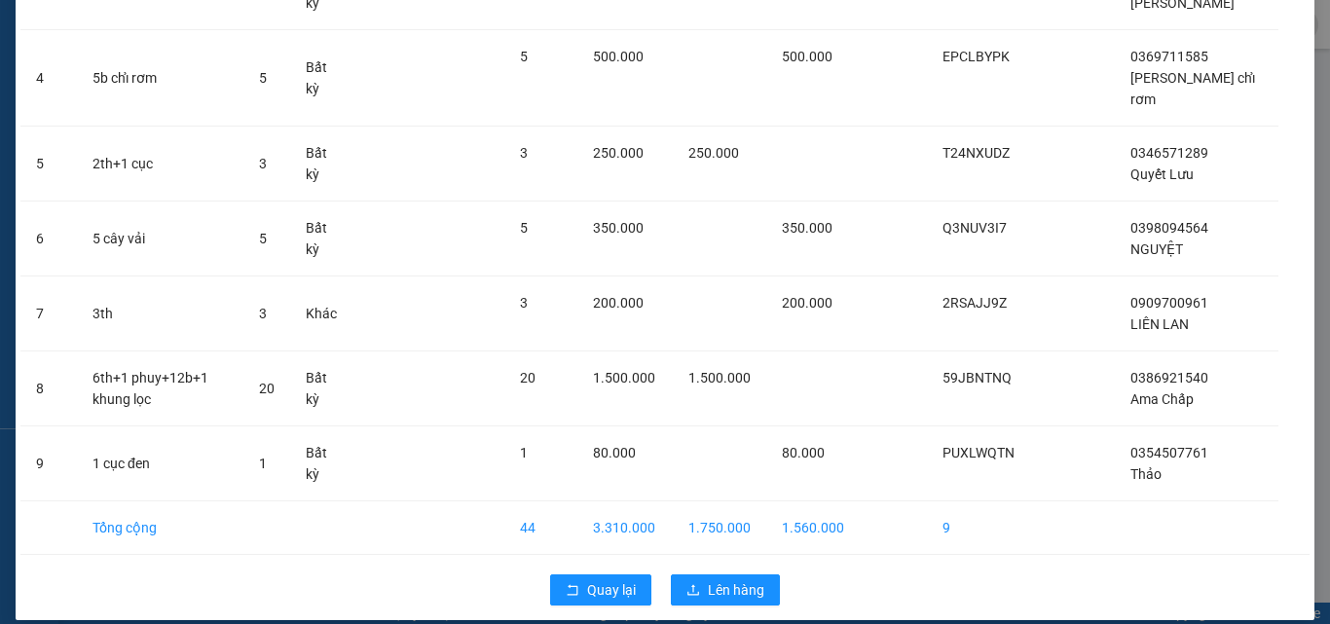
scroll to position [441, 0]
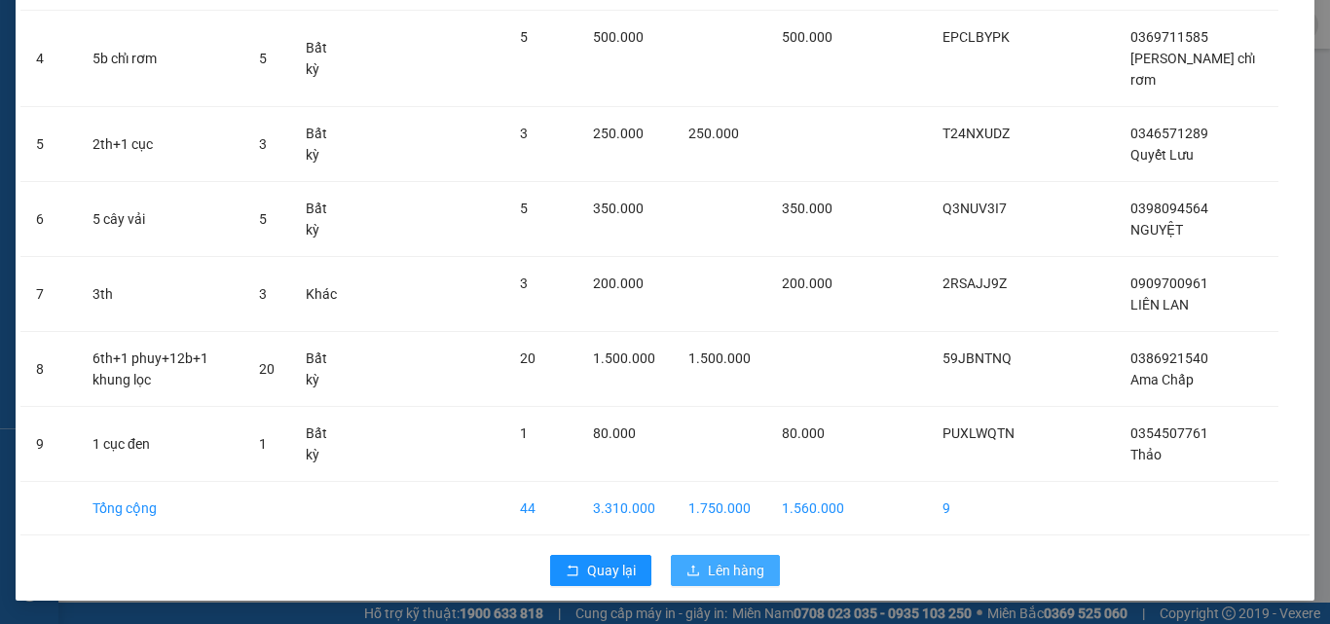
click at [722, 569] on span "Lên hàng" at bounding box center [736, 570] width 56 height 21
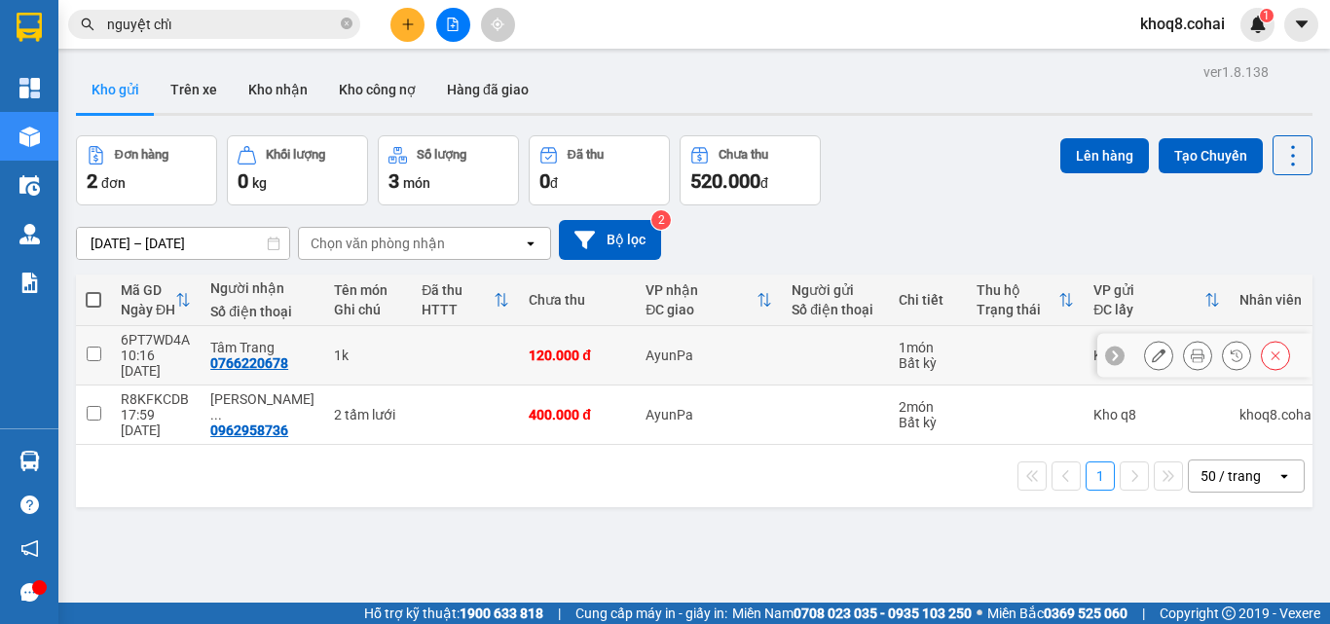
click at [90, 347] on input "checkbox" at bounding box center [94, 354] width 15 height 15
checkbox input "true"
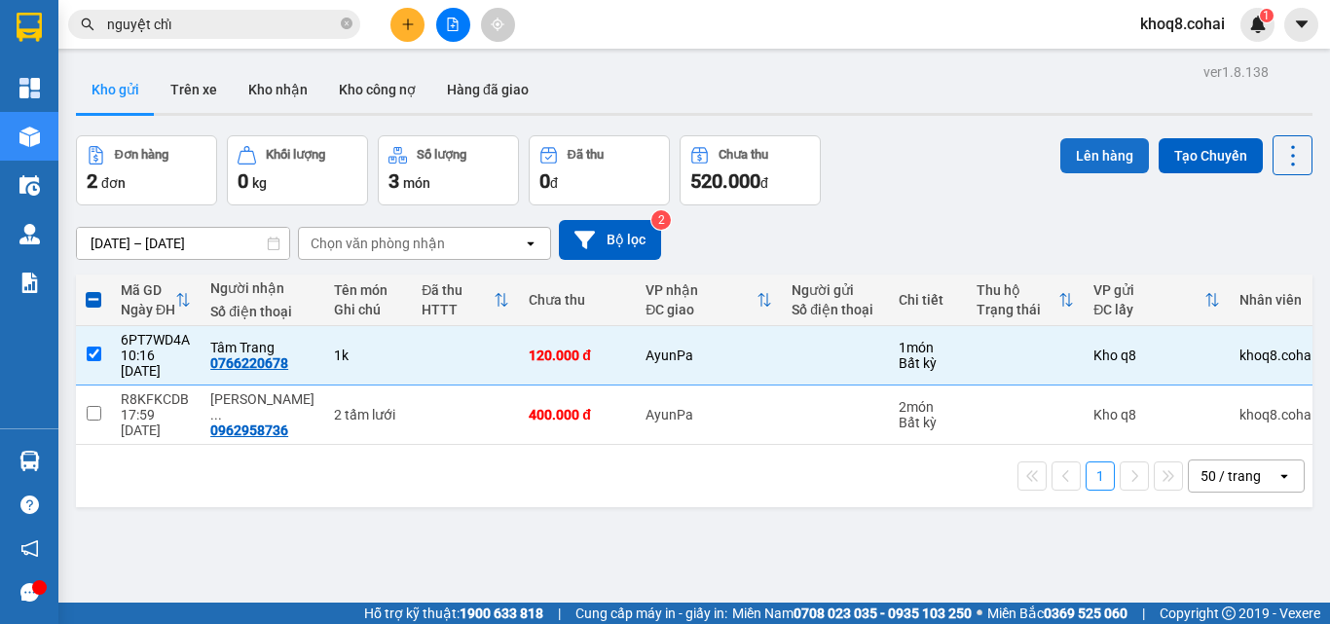
click at [1074, 147] on button "Lên hàng" at bounding box center [1104, 155] width 89 height 35
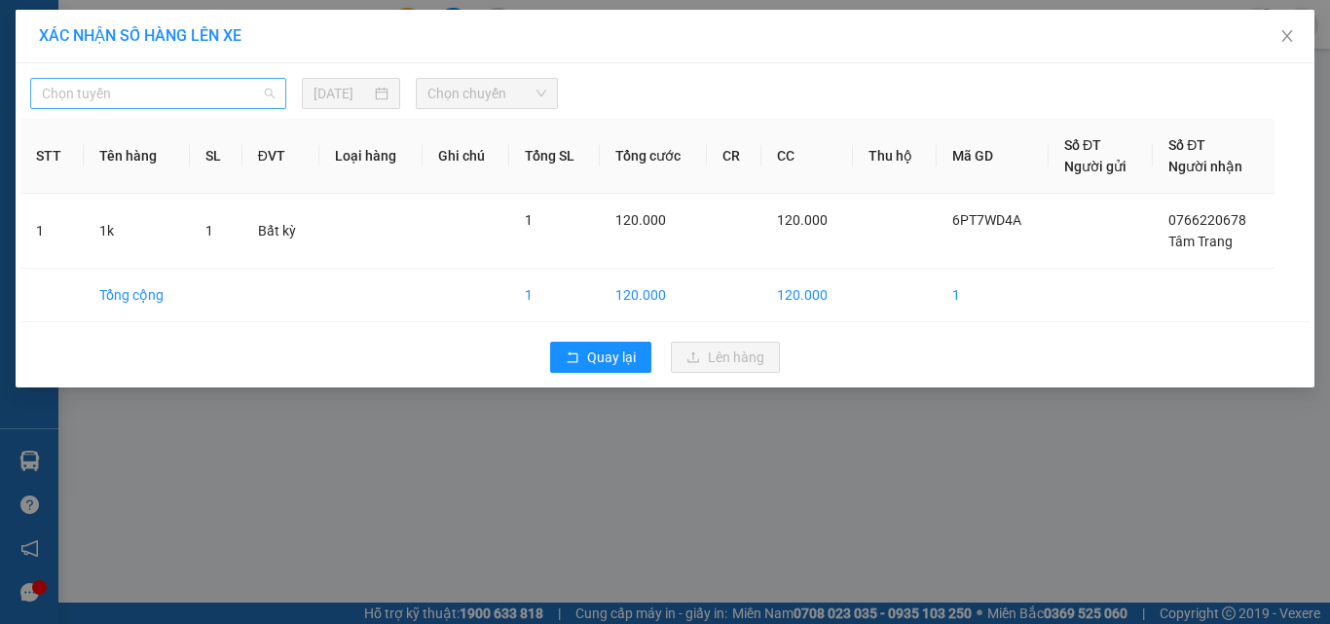
click at [130, 88] on span "Chọn tuyến" at bounding box center [158, 93] width 233 height 29
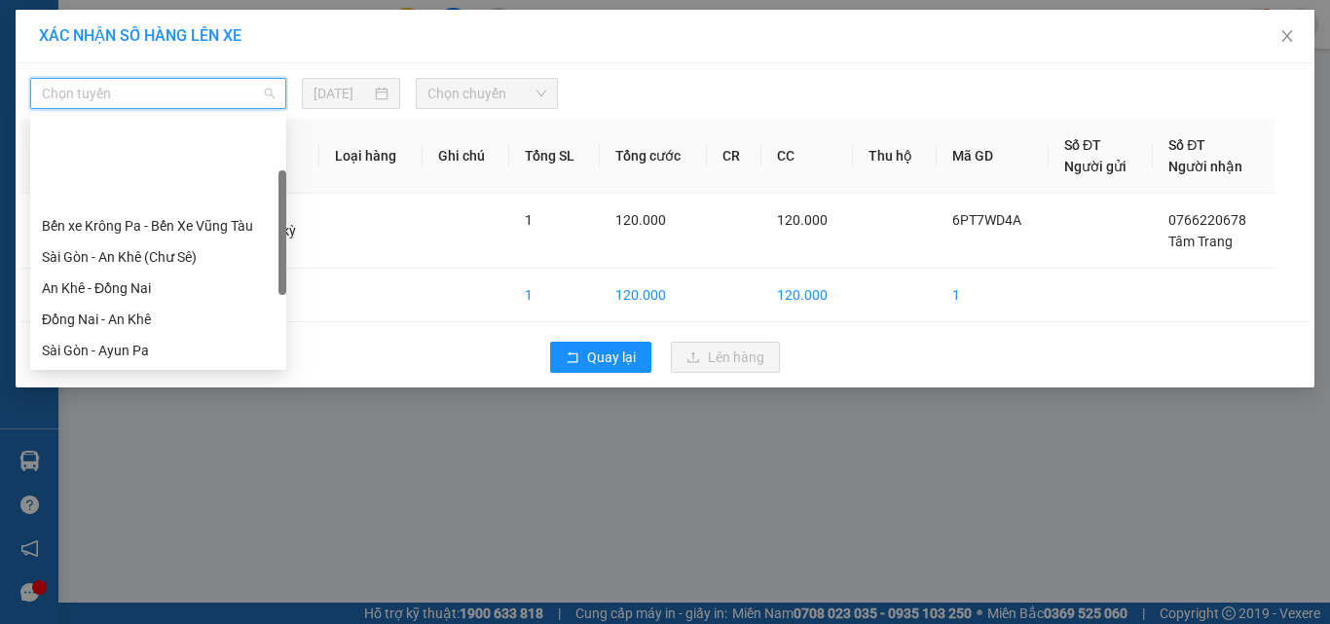
scroll to position [280, 0]
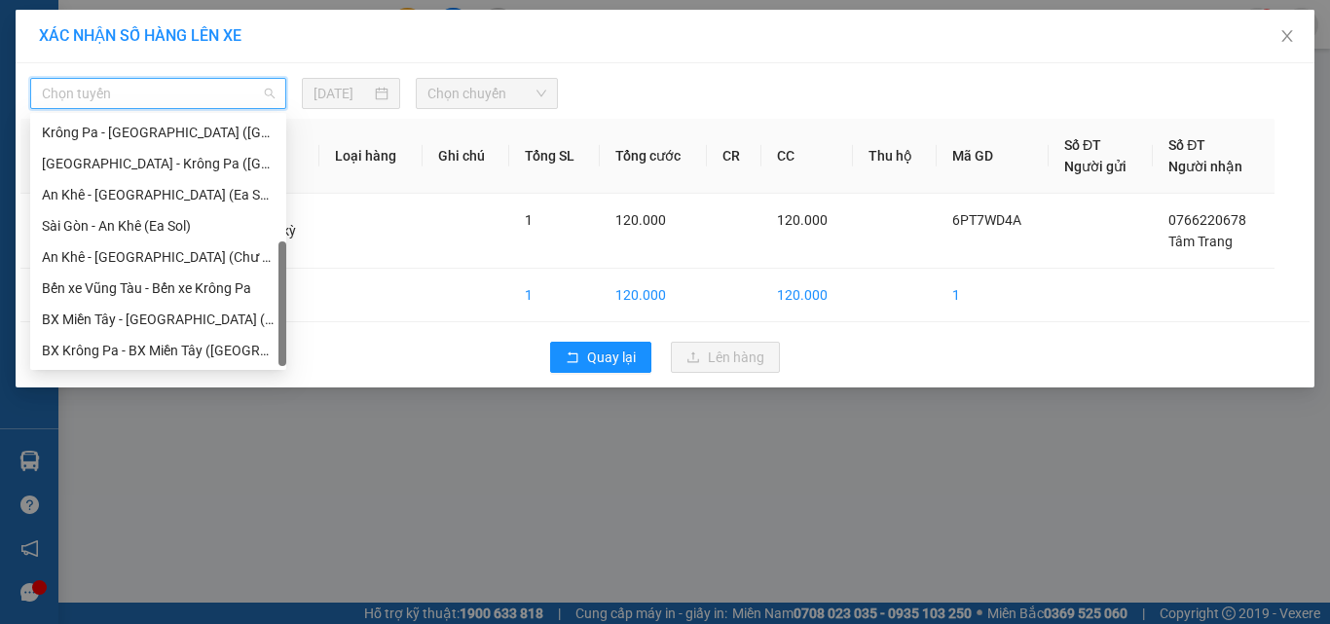
drag, startPoint x: 279, startPoint y: 229, endPoint x: 278, endPoint y: 332, distance: 103.2
click at [277, 332] on div "[GEOGRAPHIC_DATA] - [GEOGRAPHIC_DATA] ([GEOGRAPHIC_DATA]) [GEOGRAPHIC_DATA] - […" at bounding box center [158, 241] width 256 height 249
click at [278, 332] on div "BX Miền Tây - [GEOGRAPHIC_DATA] ([GEOGRAPHIC_DATA] - [GEOGRAPHIC_DATA])" at bounding box center [158, 319] width 256 height 31
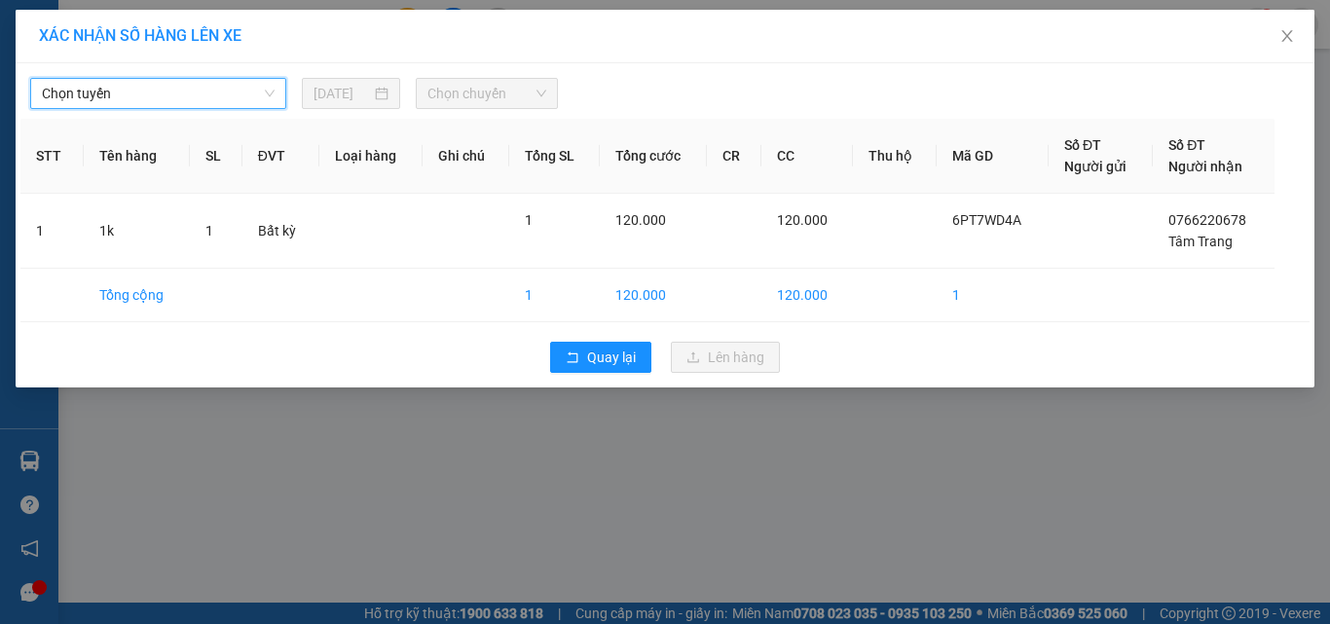
click at [279, 333] on div "Quay lại Lên hàng" at bounding box center [664, 357] width 1289 height 51
click at [258, 86] on span "BX Miền Tây - [GEOGRAPHIC_DATA] ([GEOGRAPHIC_DATA] - [GEOGRAPHIC_DATA])" at bounding box center [158, 93] width 233 height 29
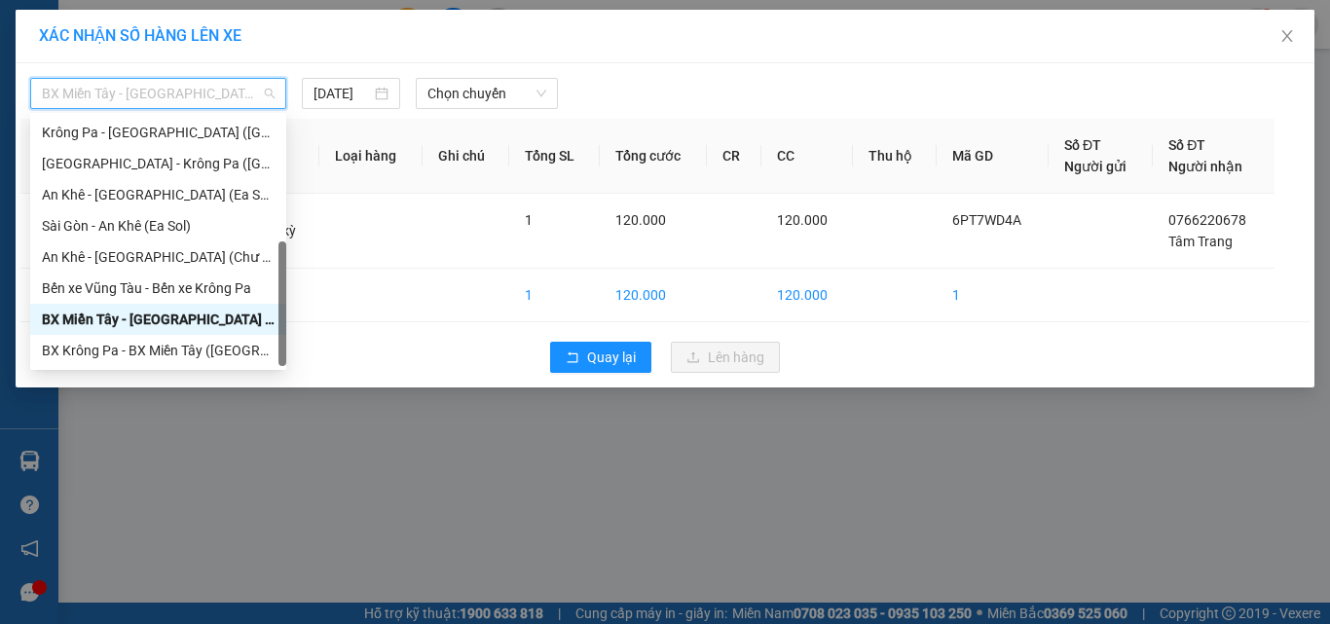
click at [200, 318] on div "BX Miền Tây - [GEOGRAPHIC_DATA] ([GEOGRAPHIC_DATA] - [GEOGRAPHIC_DATA])" at bounding box center [158, 319] width 233 height 21
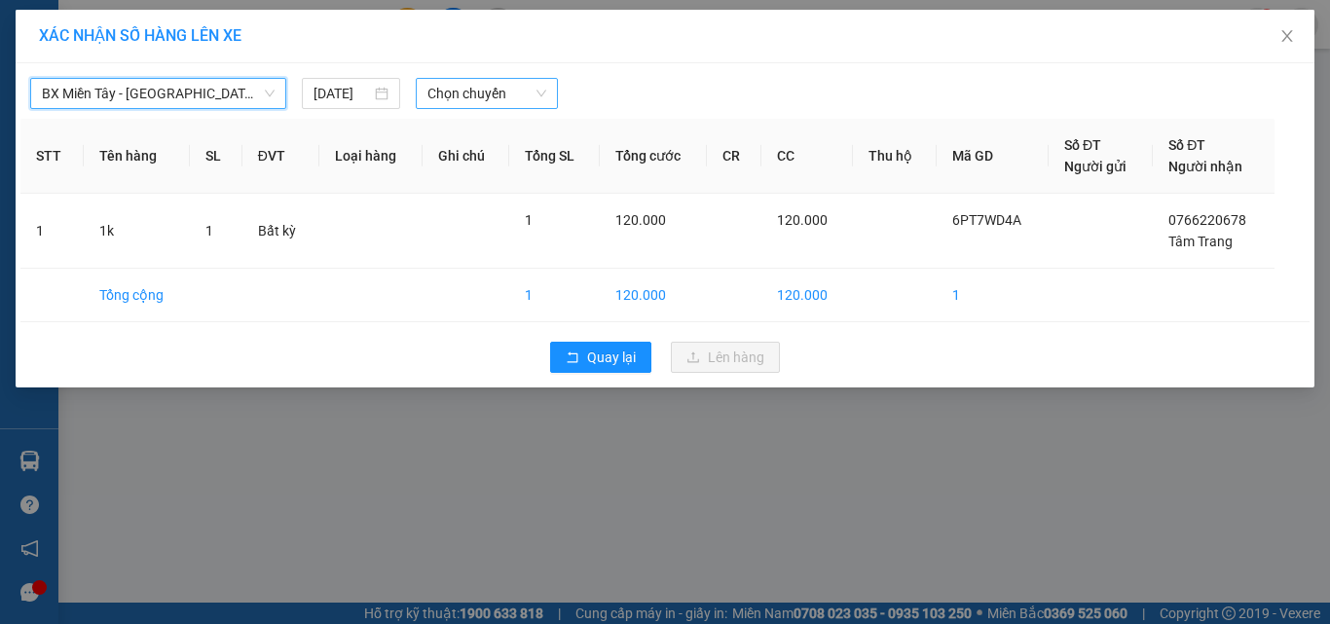
click at [470, 100] on span "Chọn chuyến" at bounding box center [487, 93] width 120 height 29
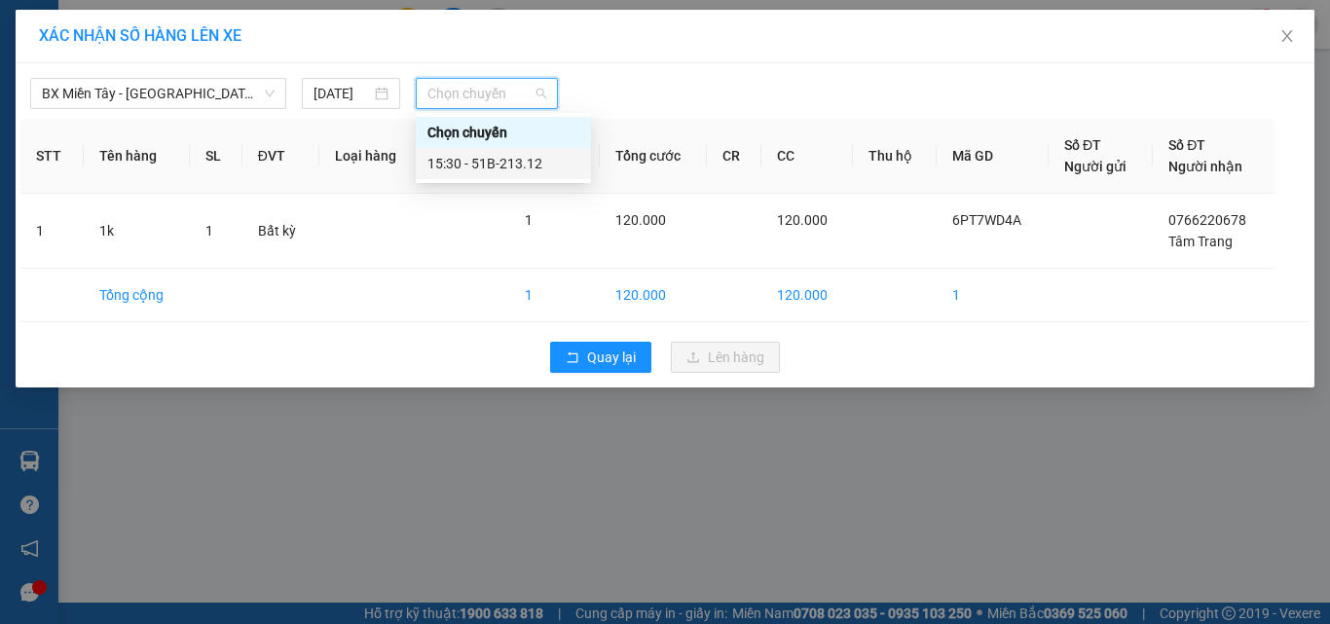
click at [491, 158] on div "15:30 - 51B-213.12" at bounding box center [503, 163] width 152 height 21
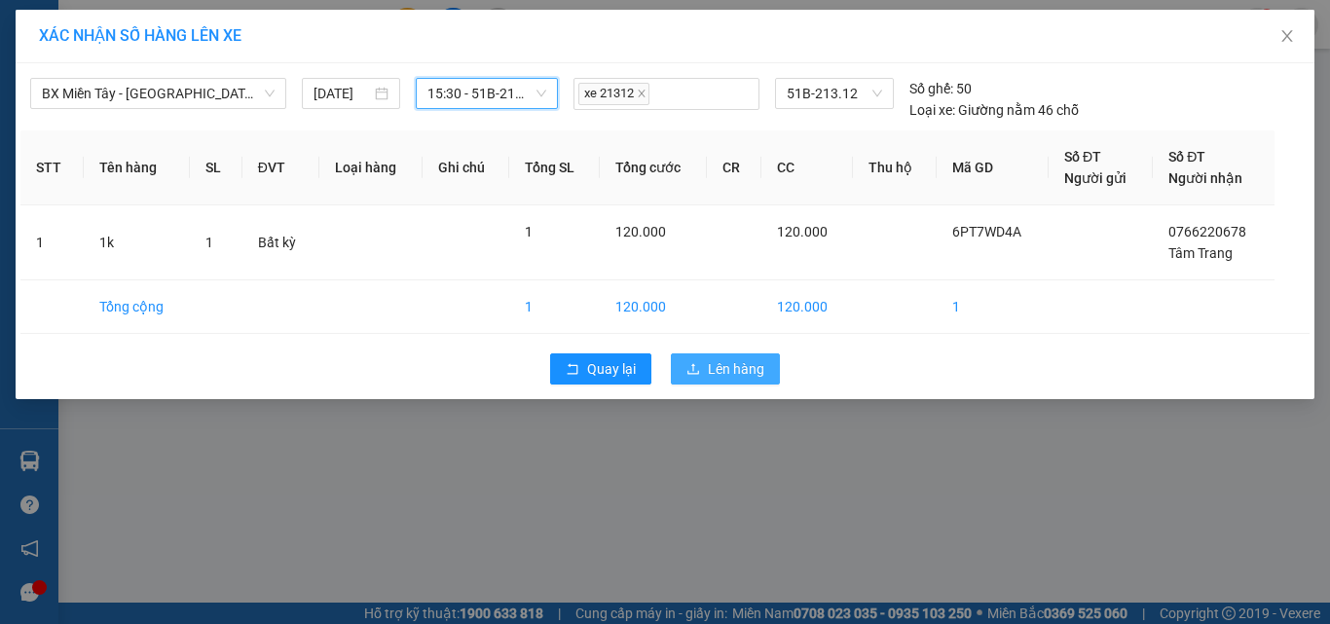
click at [752, 362] on span "Lên hàng" at bounding box center [736, 368] width 56 height 21
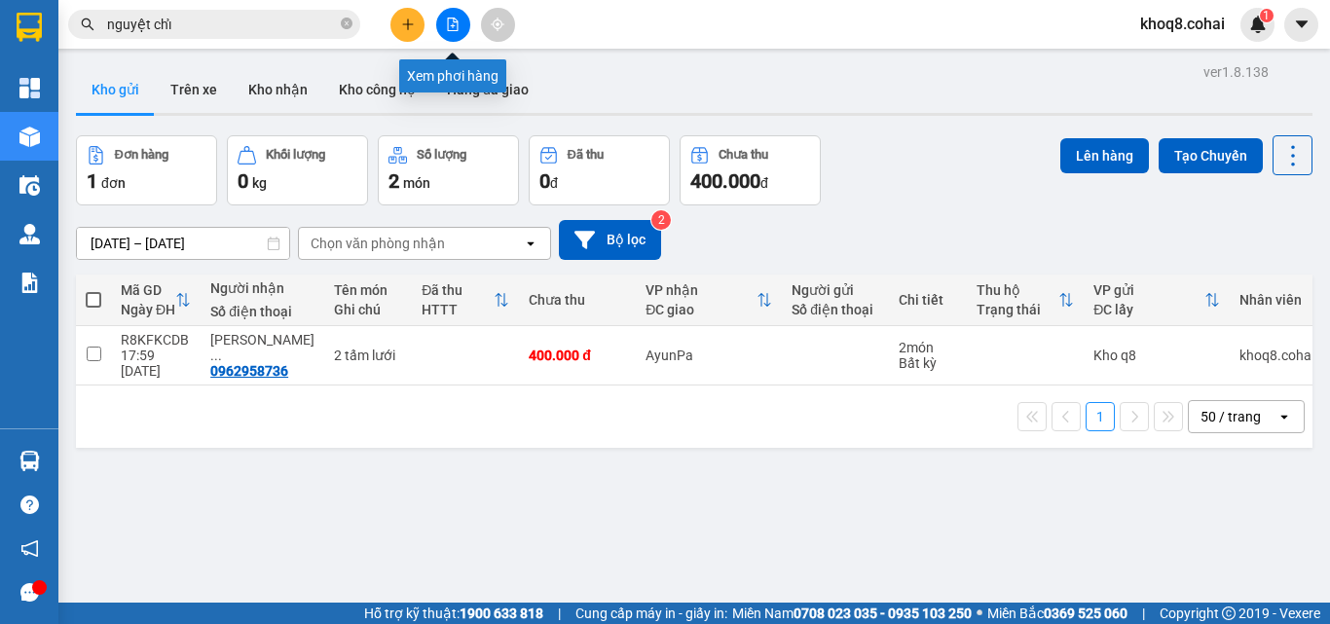
click at [453, 20] on icon "file-add" at bounding box center [453, 25] width 14 height 14
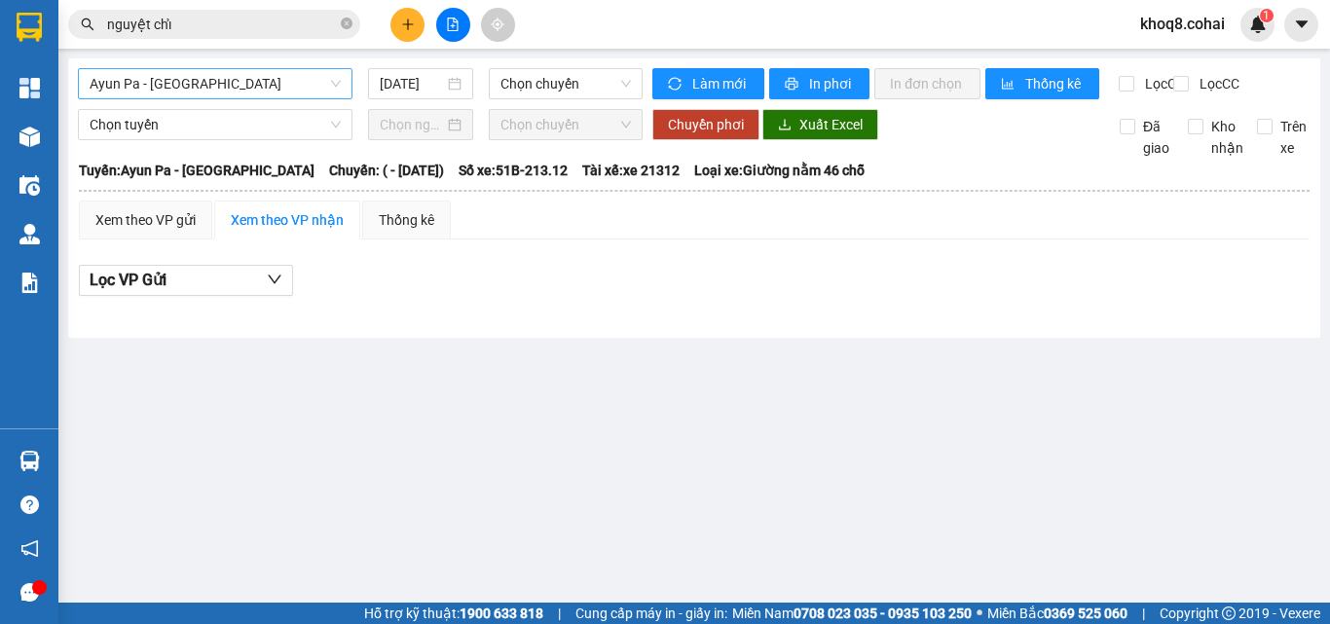
click at [234, 71] on span "Ayun Pa - [GEOGRAPHIC_DATA]" at bounding box center [215, 83] width 251 height 29
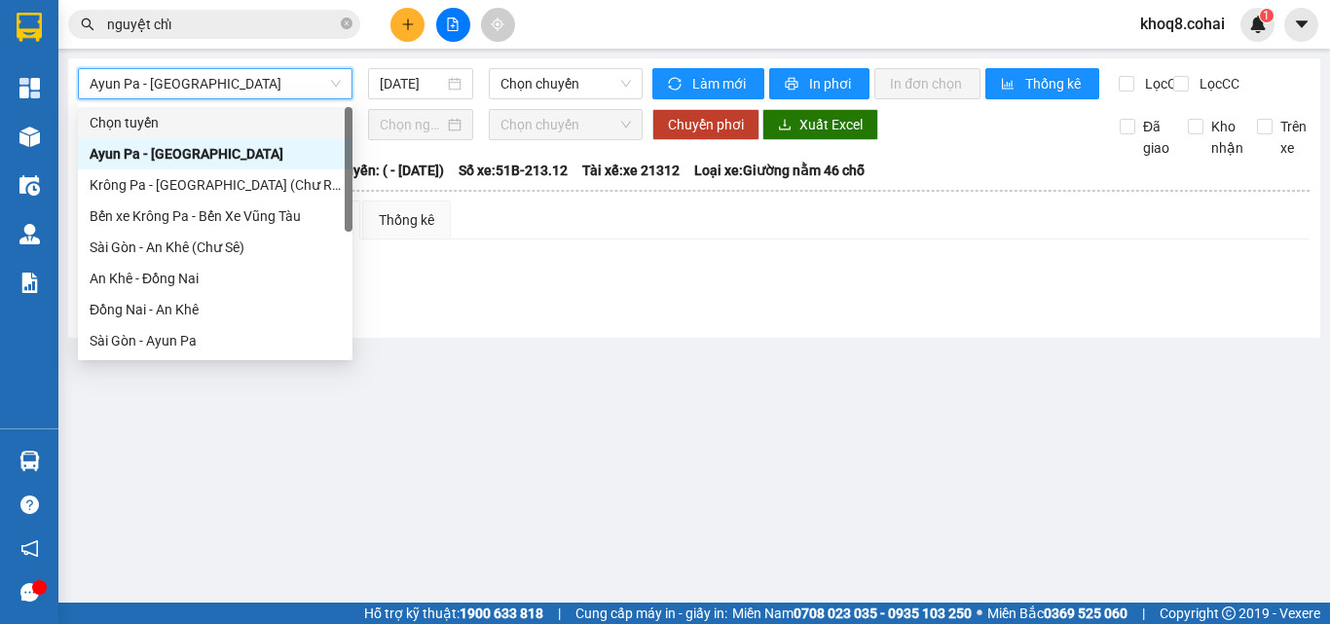
click at [234, 71] on span "Ayun Pa - [GEOGRAPHIC_DATA]" at bounding box center [215, 83] width 251 height 29
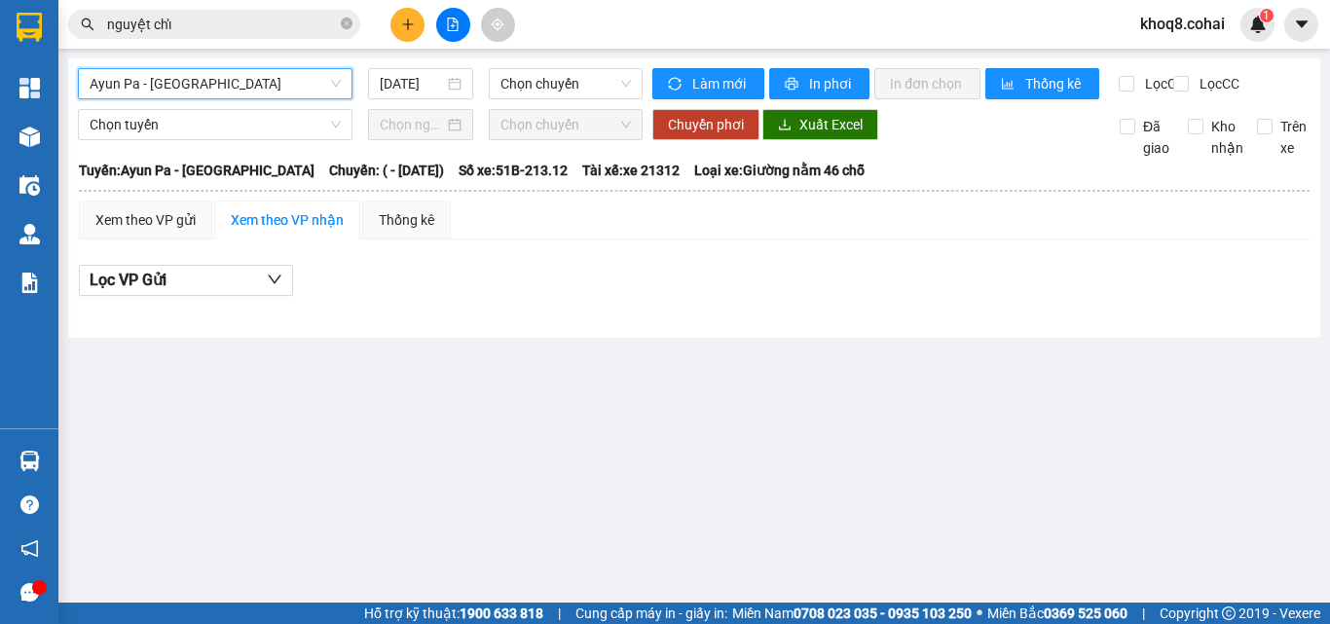
click at [230, 86] on span "Ayun Pa - [GEOGRAPHIC_DATA]" at bounding box center [215, 83] width 251 height 29
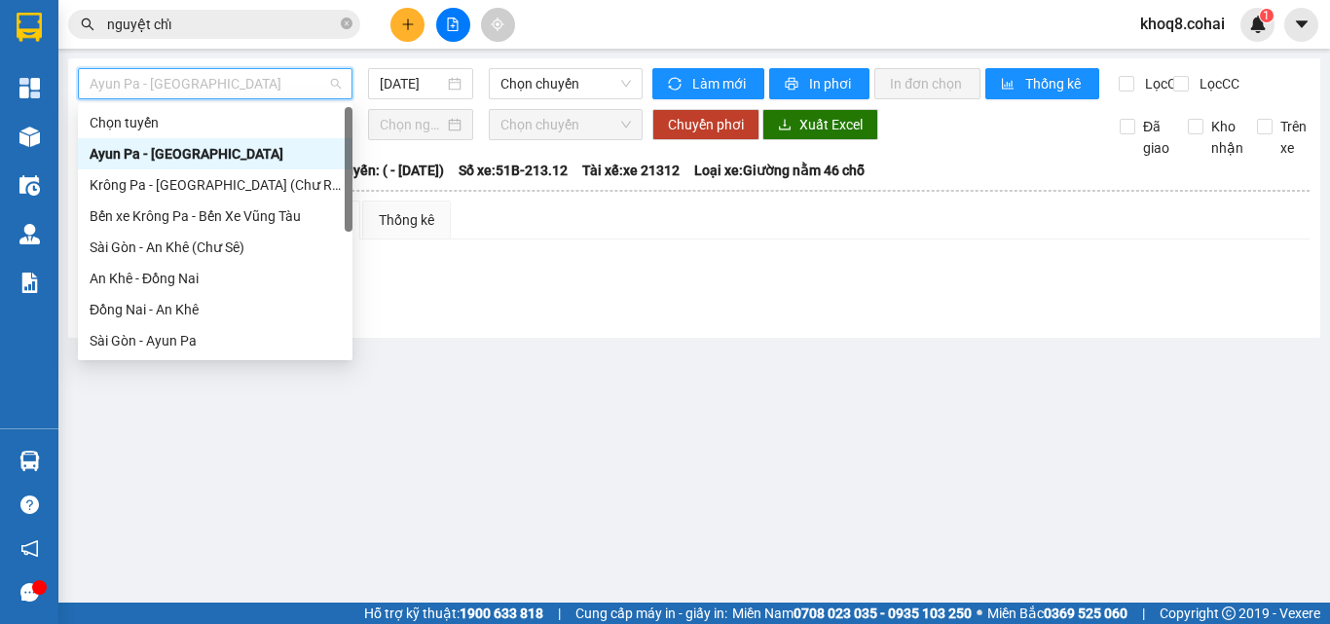
click at [349, 163] on div at bounding box center [349, 169] width 8 height 125
click at [336, 381] on main "Ayun Pa - [GEOGRAPHIC_DATA] [DATE] Chọn chuyến Làm mới In phơi In đơn chọn Thốn…" at bounding box center [665, 301] width 1330 height 603
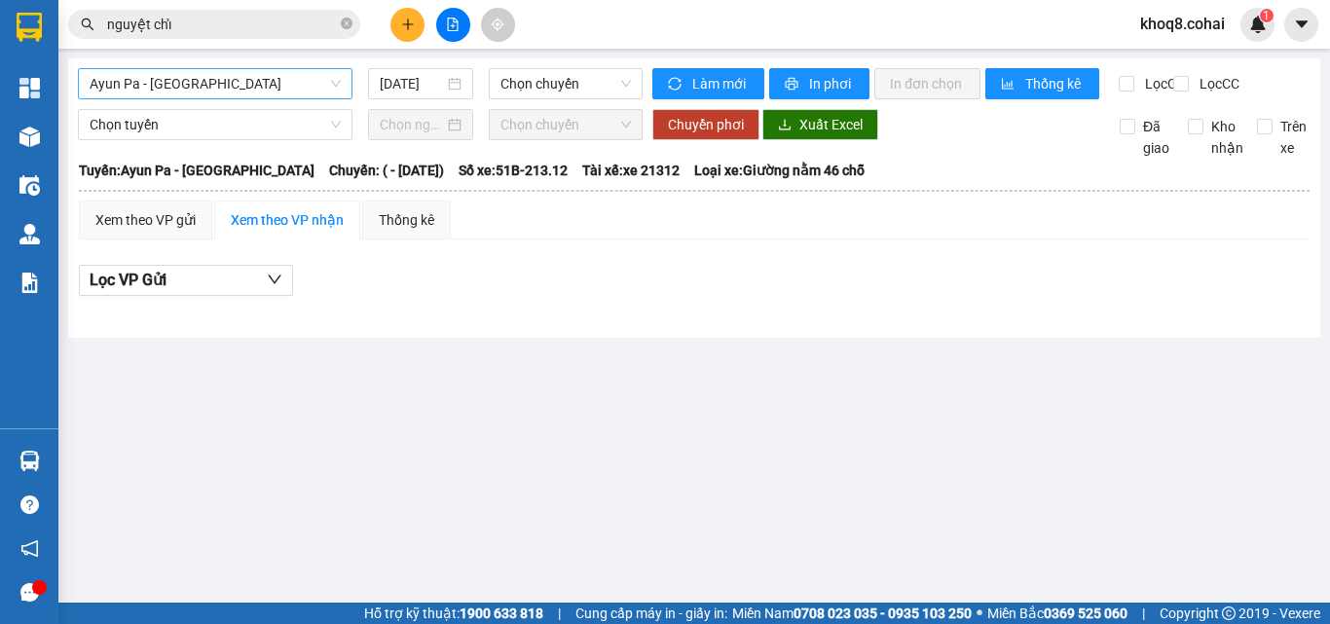
click at [268, 78] on span "Ayun Pa - [GEOGRAPHIC_DATA]" at bounding box center [215, 83] width 251 height 29
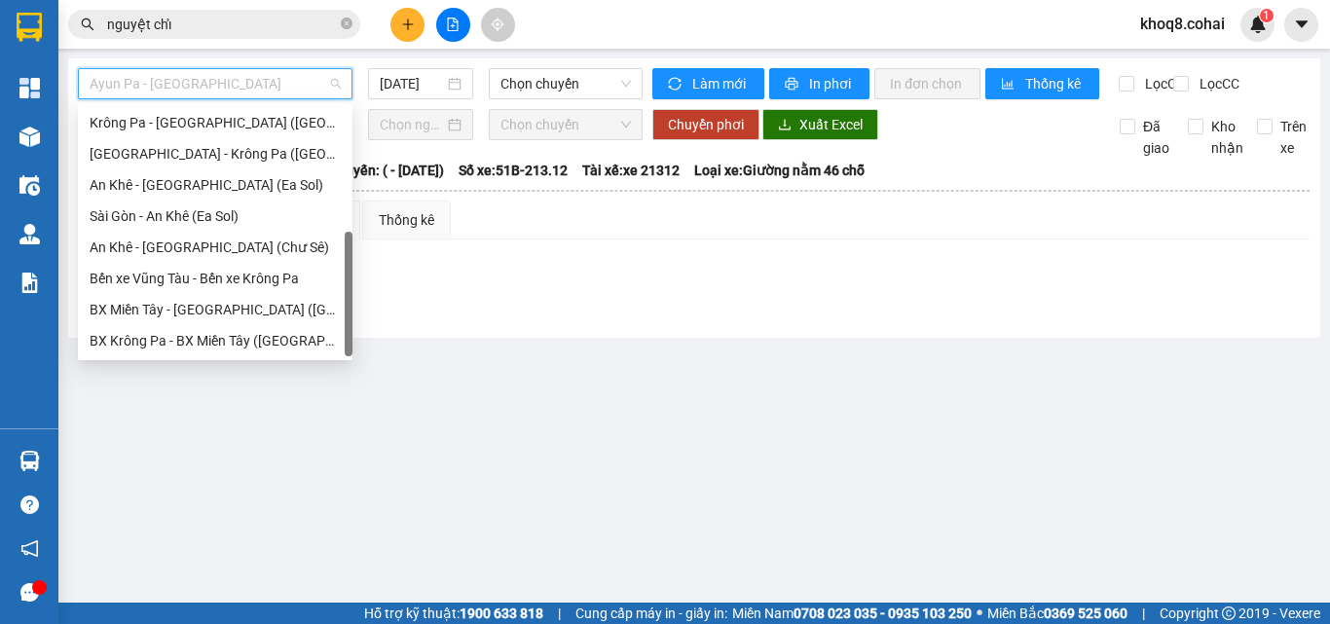
scroll to position [280, 0]
drag, startPoint x: 350, startPoint y: 141, endPoint x: 341, endPoint y: 266, distance: 124.9
click at [341, 266] on div "[GEOGRAPHIC_DATA] - [GEOGRAPHIC_DATA] ([GEOGRAPHIC_DATA]) [GEOGRAPHIC_DATA] - […" at bounding box center [215, 231] width 275 height 249
click at [191, 151] on div "[GEOGRAPHIC_DATA] - Krông Pa ([GEOGRAPHIC_DATA])" at bounding box center [215, 153] width 251 height 21
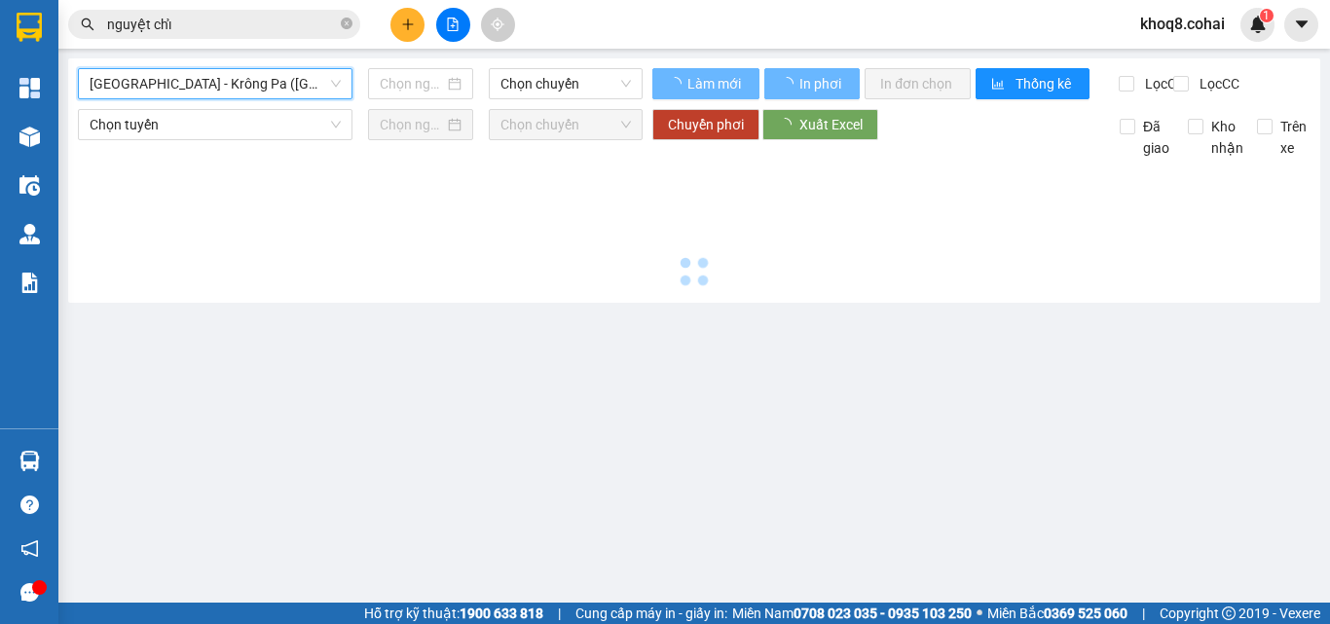
type input "[DATE]"
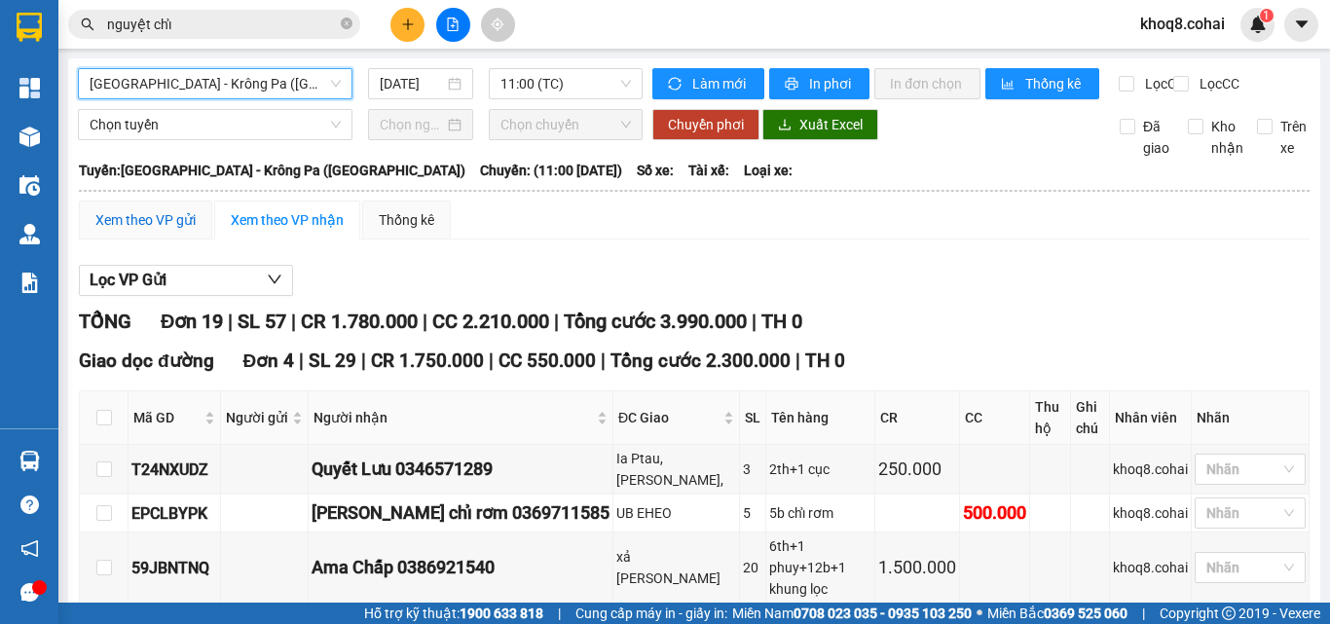
click at [165, 231] on div "Xem theo VP gửi" at bounding box center [145, 219] width 100 height 21
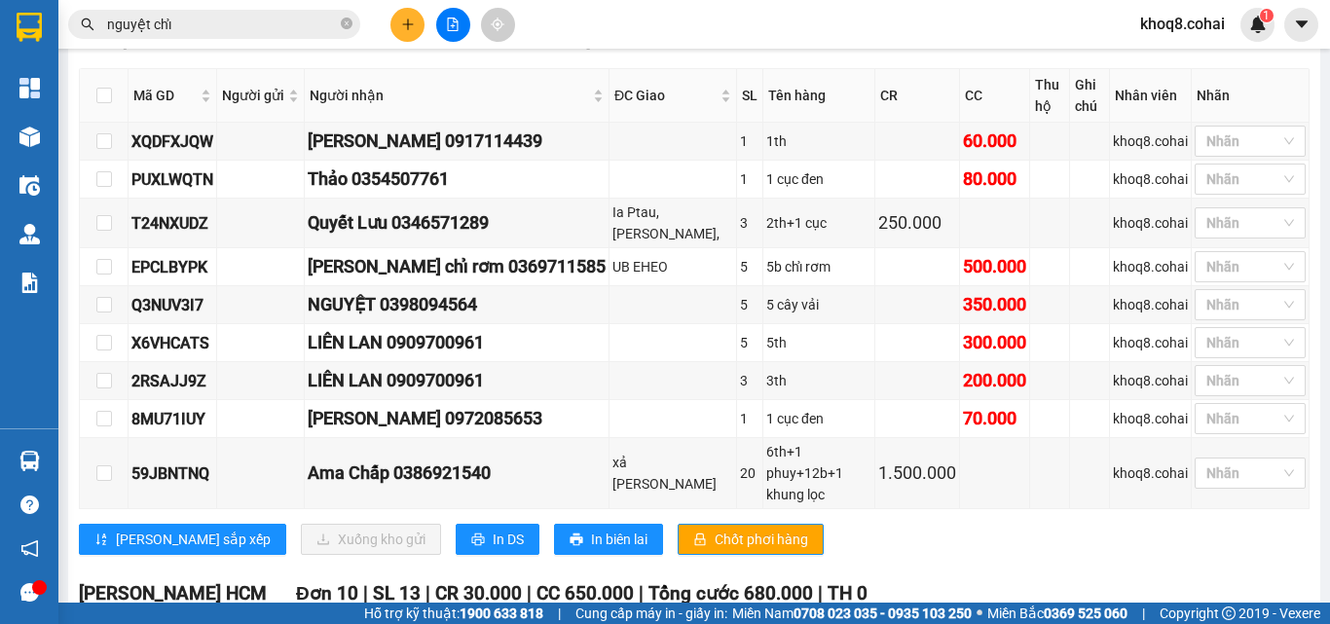
scroll to position [391, 0]
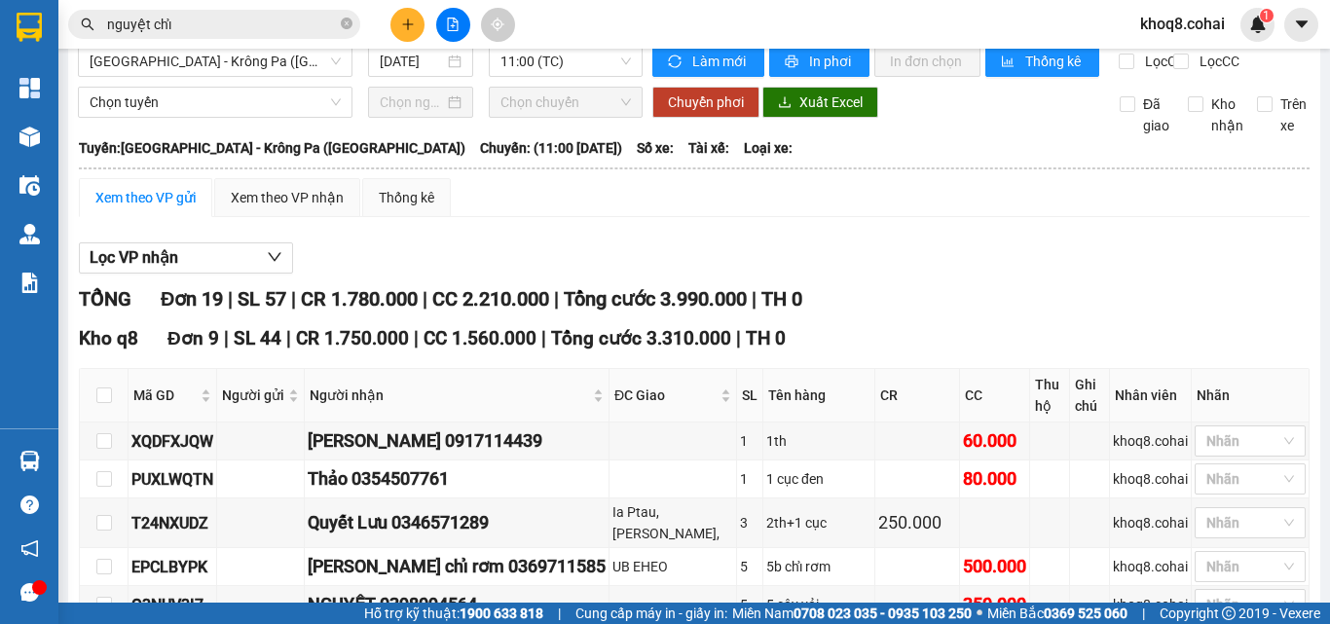
click at [1329, 48] on div "Kết quả tìm kiếm ( 6 ) Bộ lọc Ngày tạo đơn gần nhất Mã ĐH Trạng thái Món hàng T…" at bounding box center [665, 24] width 1330 height 49
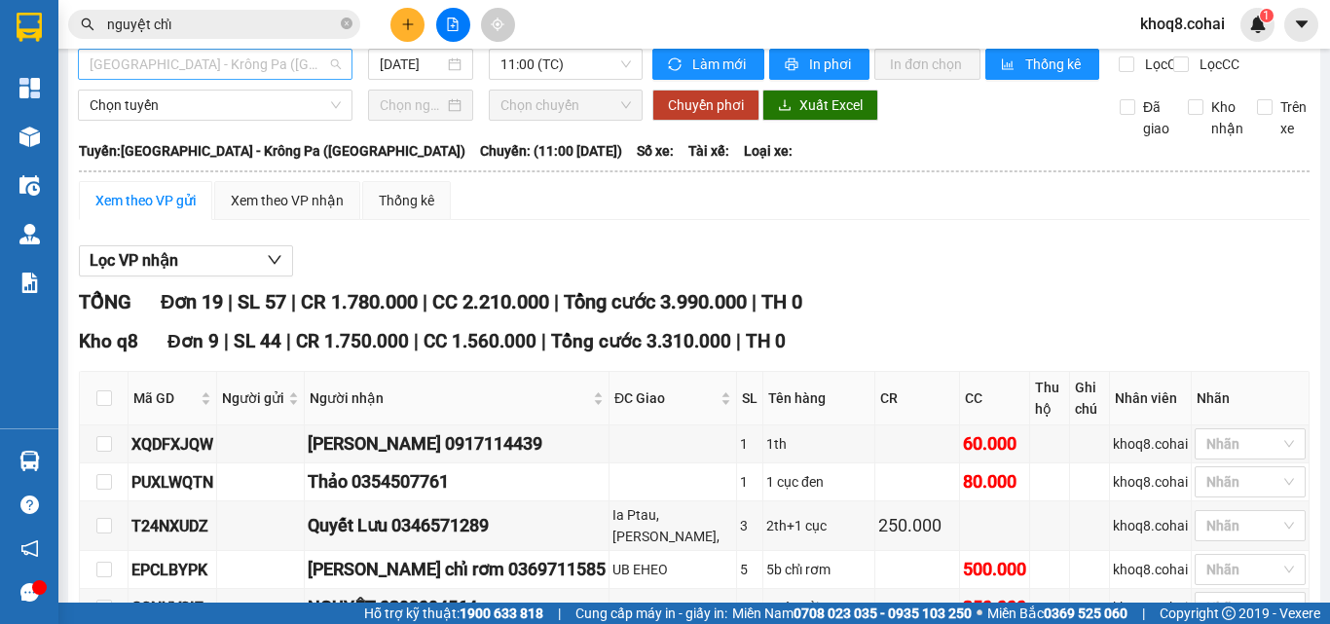
click at [253, 56] on span "[GEOGRAPHIC_DATA] - Krông Pa ([GEOGRAPHIC_DATA])" at bounding box center [215, 64] width 251 height 29
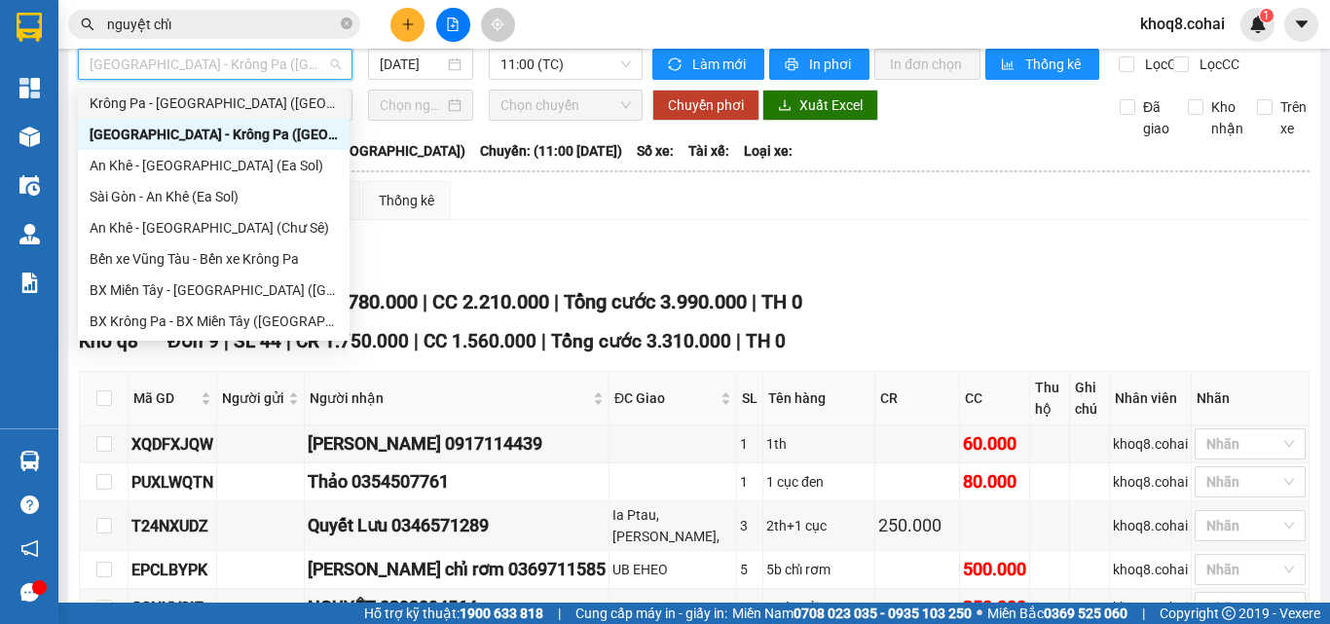
click at [254, 60] on span "[GEOGRAPHIC_DATA] - Krông Pa ([GEOGRAPHIC_DATA])" at bounding box center [215, 64] width 251 height 29
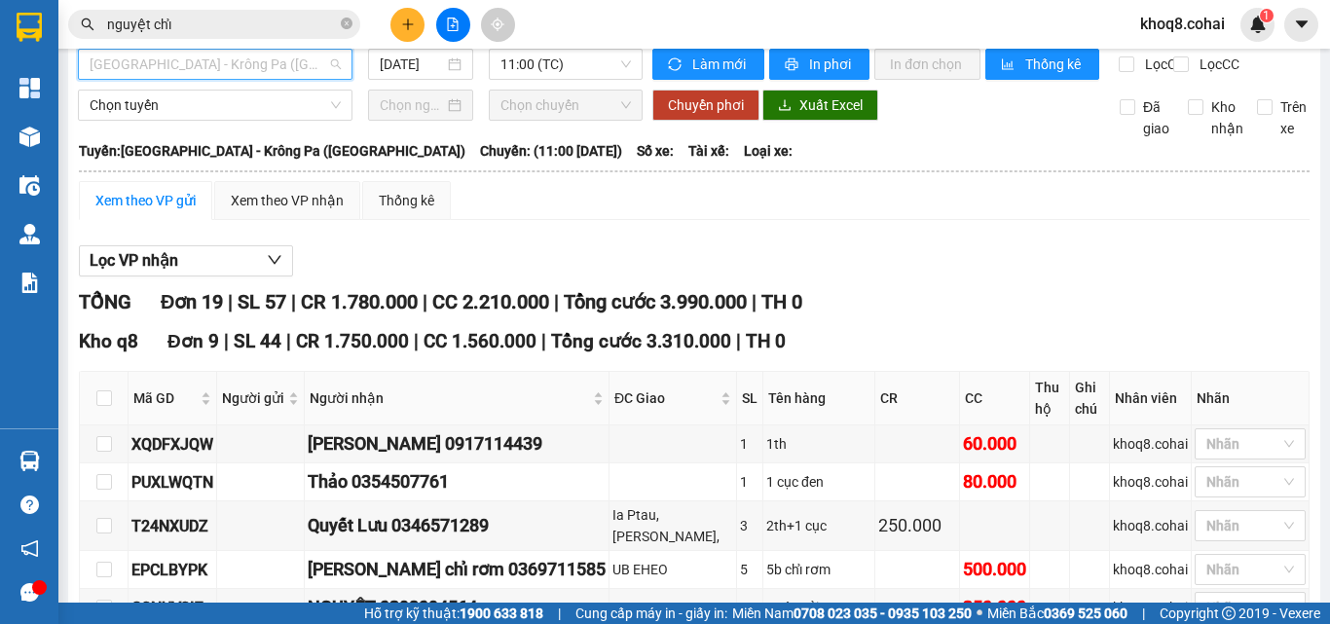
click at [254, 60] on span "[GEOGRAPHIC_DATA] - Krông Pa ([GEOGRAPHIC_DATA])" at bounding box center [215, 64] width 251 height 29
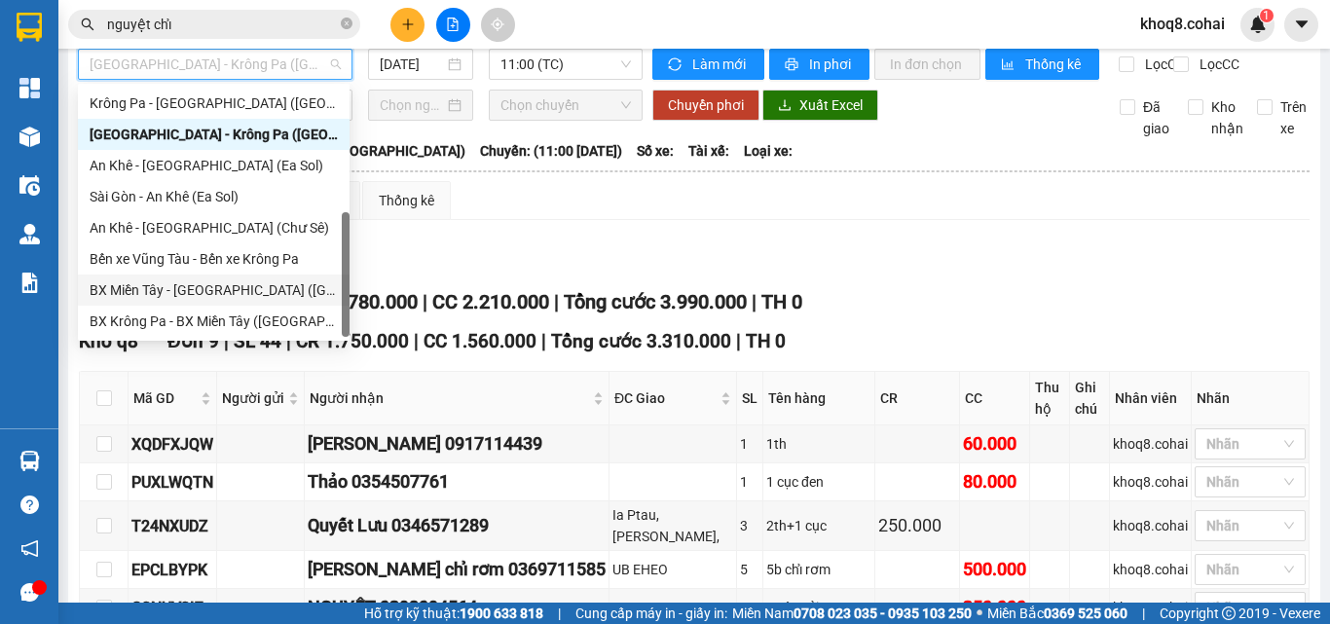
click at [290, 288] on div "BX Miền Tây - [GEOGRAPHIC_DATA] ([GEOGRAPHIC_DATA] - [GEOGRAPHIC_DATA])" at bounding box center [214, 289] width 248 height 21
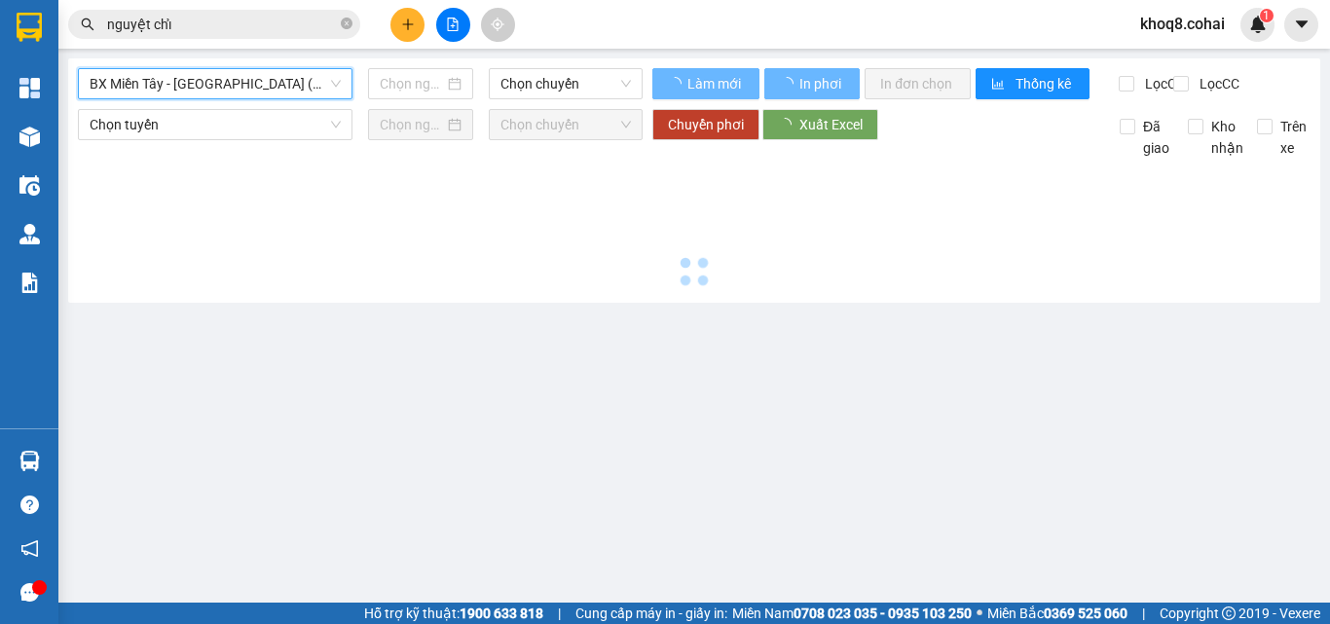
scroll to position [0, 0]
type input "[DATE]"
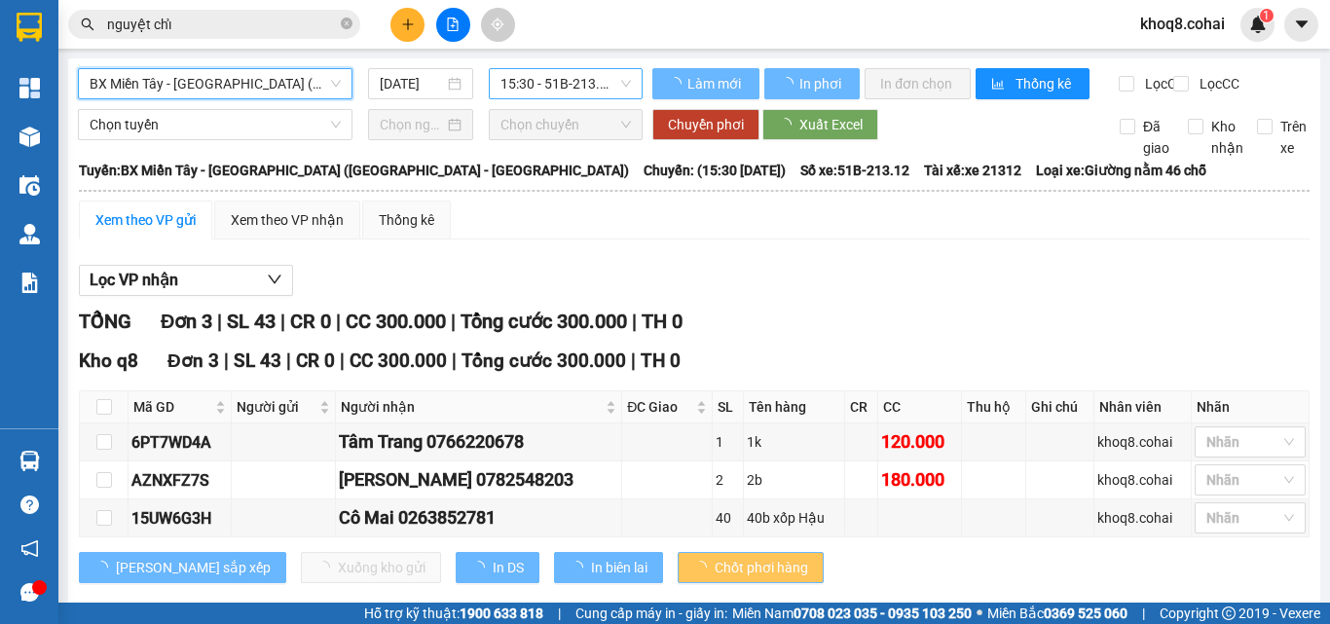
click at [580, 80] on span "15:30 - 51B-213.12" at bounding box center [565, 83] width 130 height 29
